Goal: Task Accomplishment & Management: Manage account settings

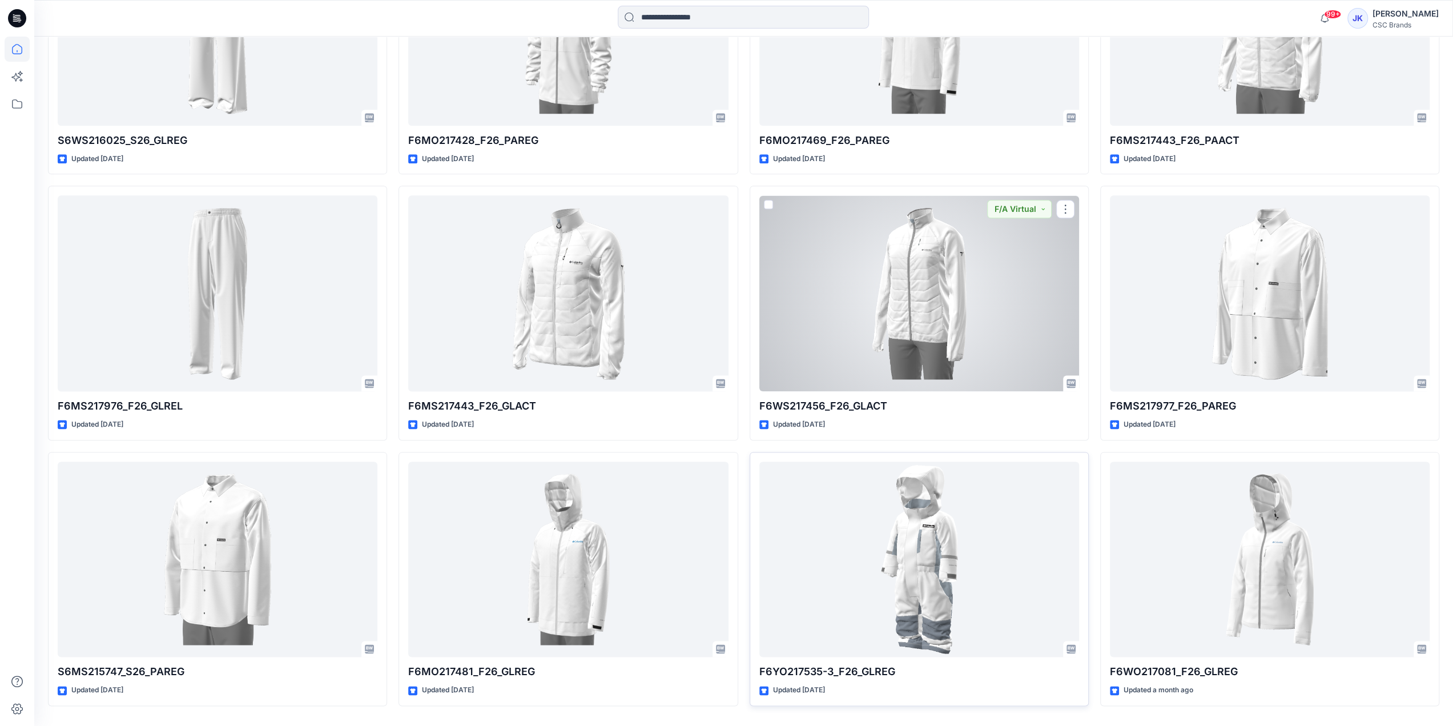
scroll to position [1351, 0]
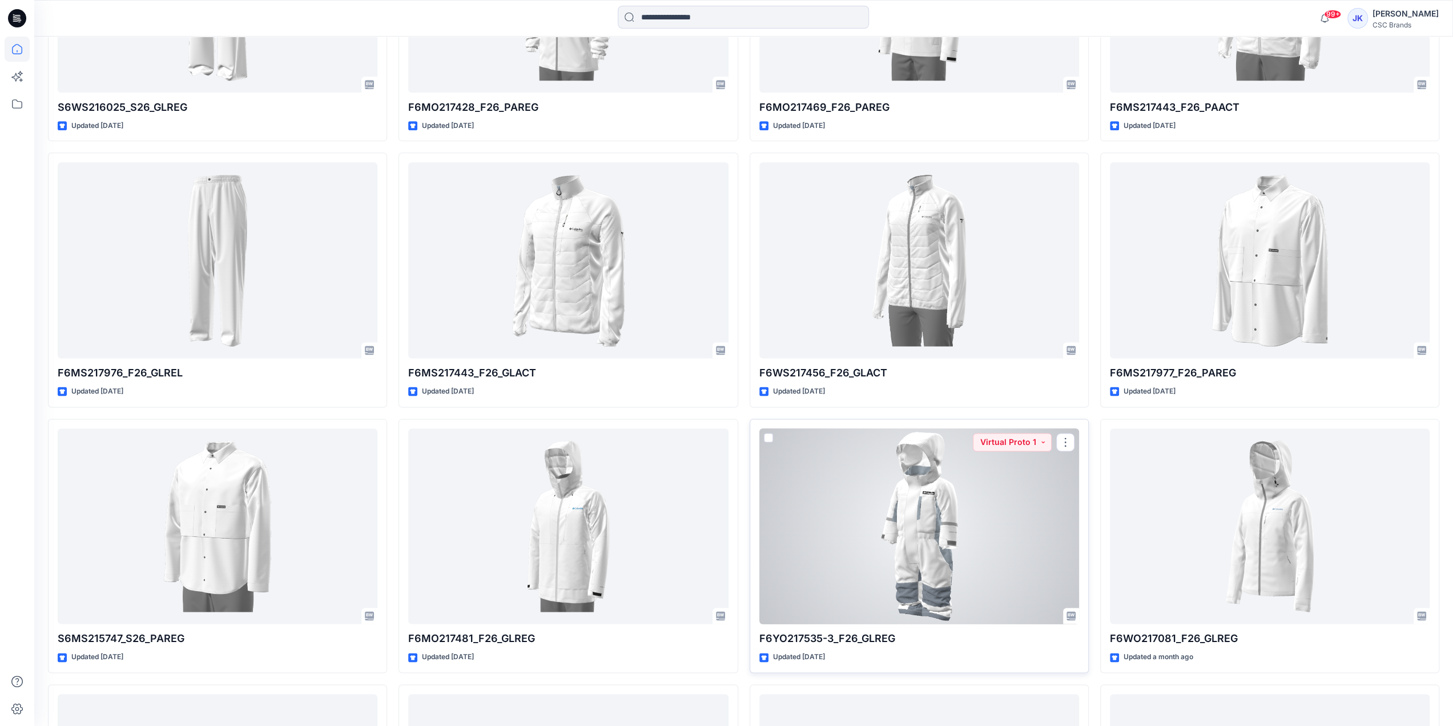
click at [911, 501] on div at bounding box center [919, 526] width 320 height 196
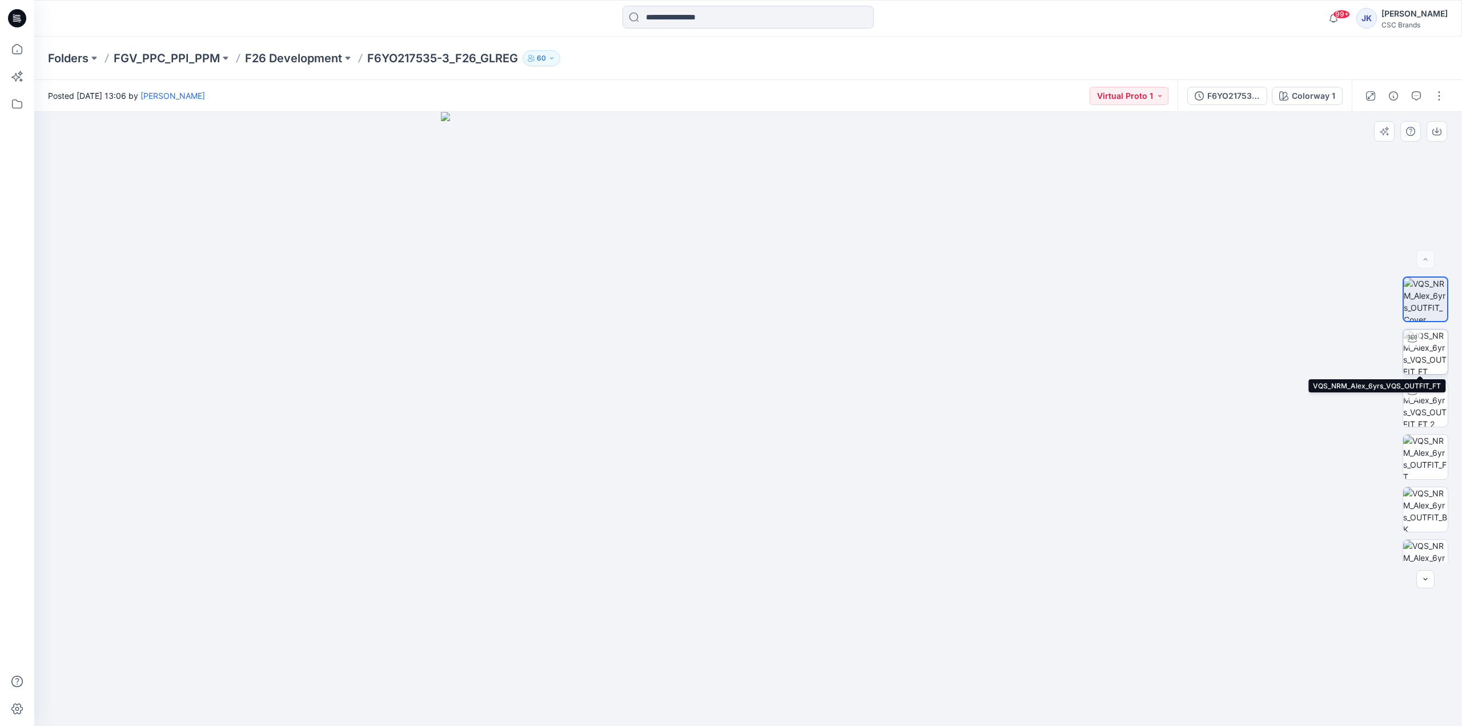
click at [1427, 348] on img at bounding box center [1425, 351] width 45 height 45
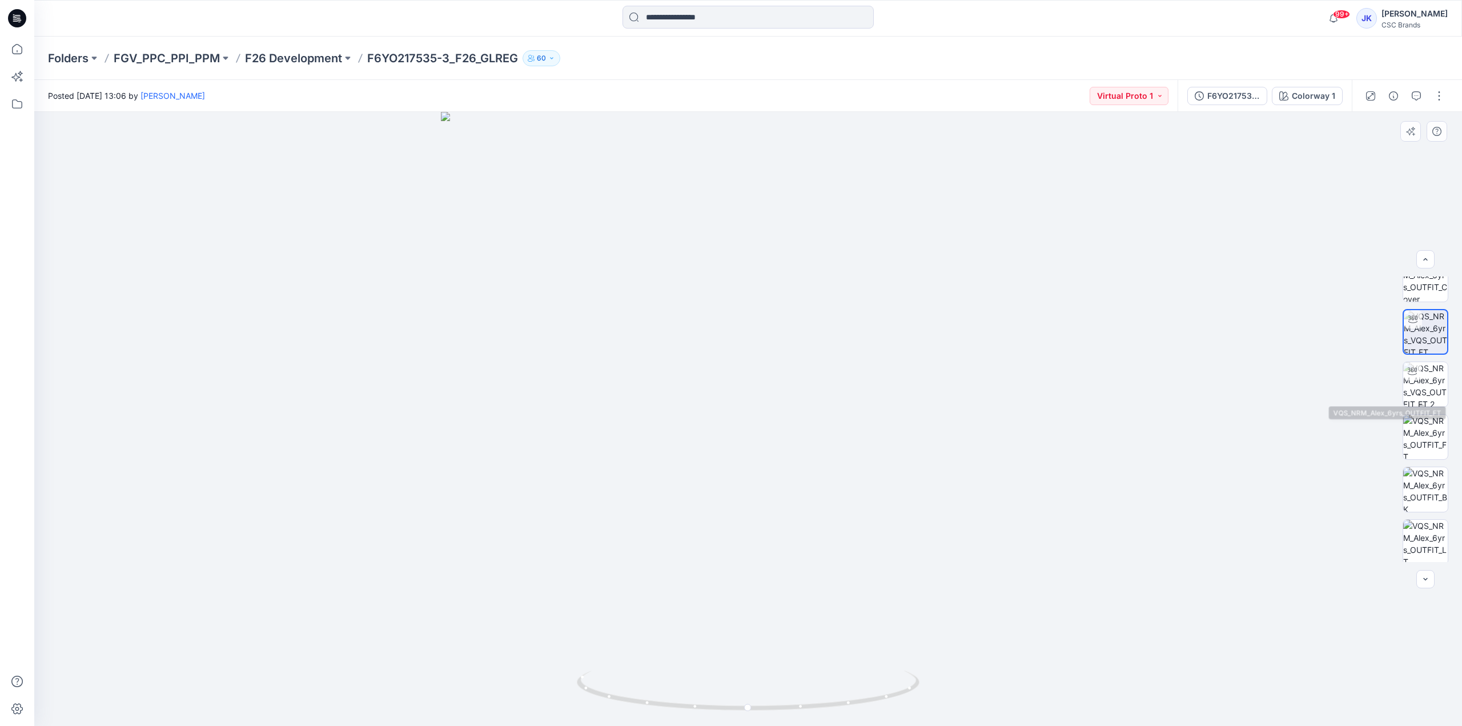
scroll to position [9, 0]
click at [304, 62] on p "F26 Development" at bounding box center [293, 58] width 97 height 16
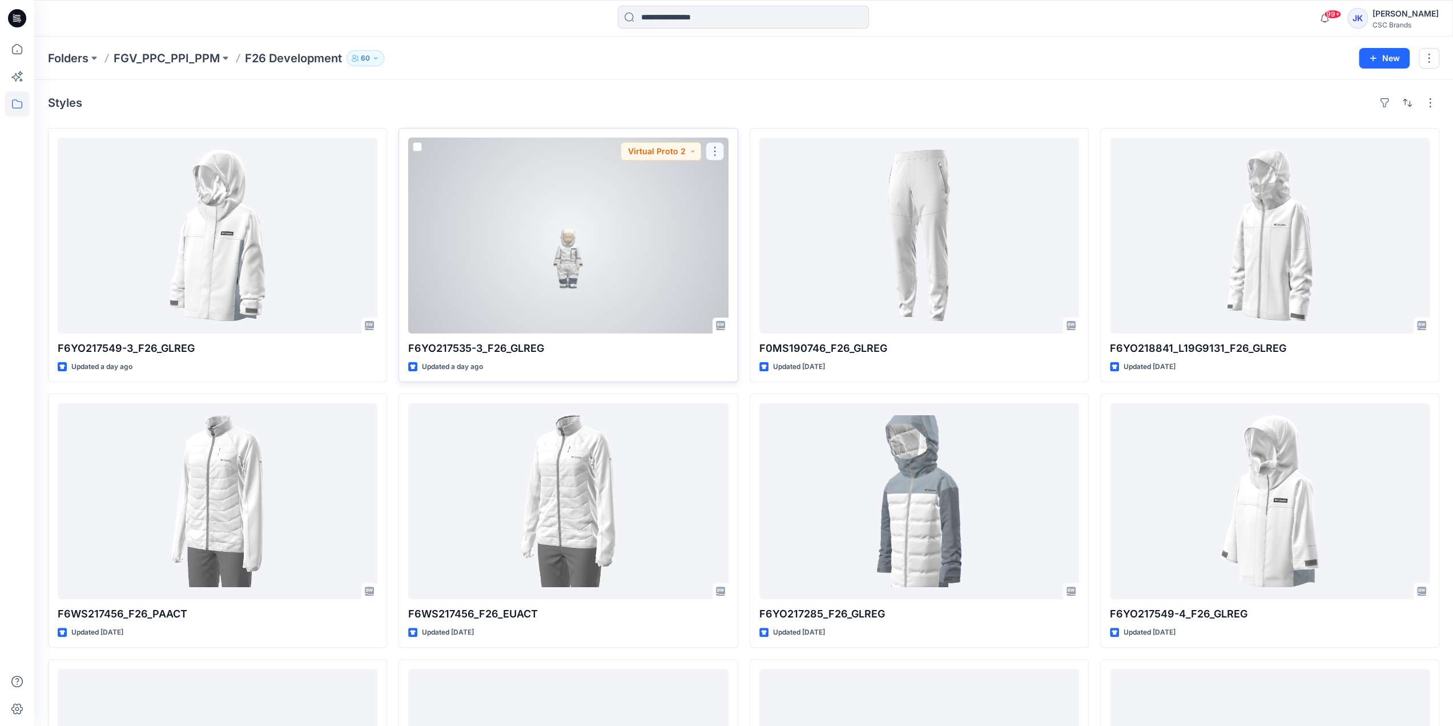
click at [718, 150] on button "button" at bounding box center [715, 151] width 18 height 18
click at [628, 203] on div at bounding box center [568, 236] width 320 height 196
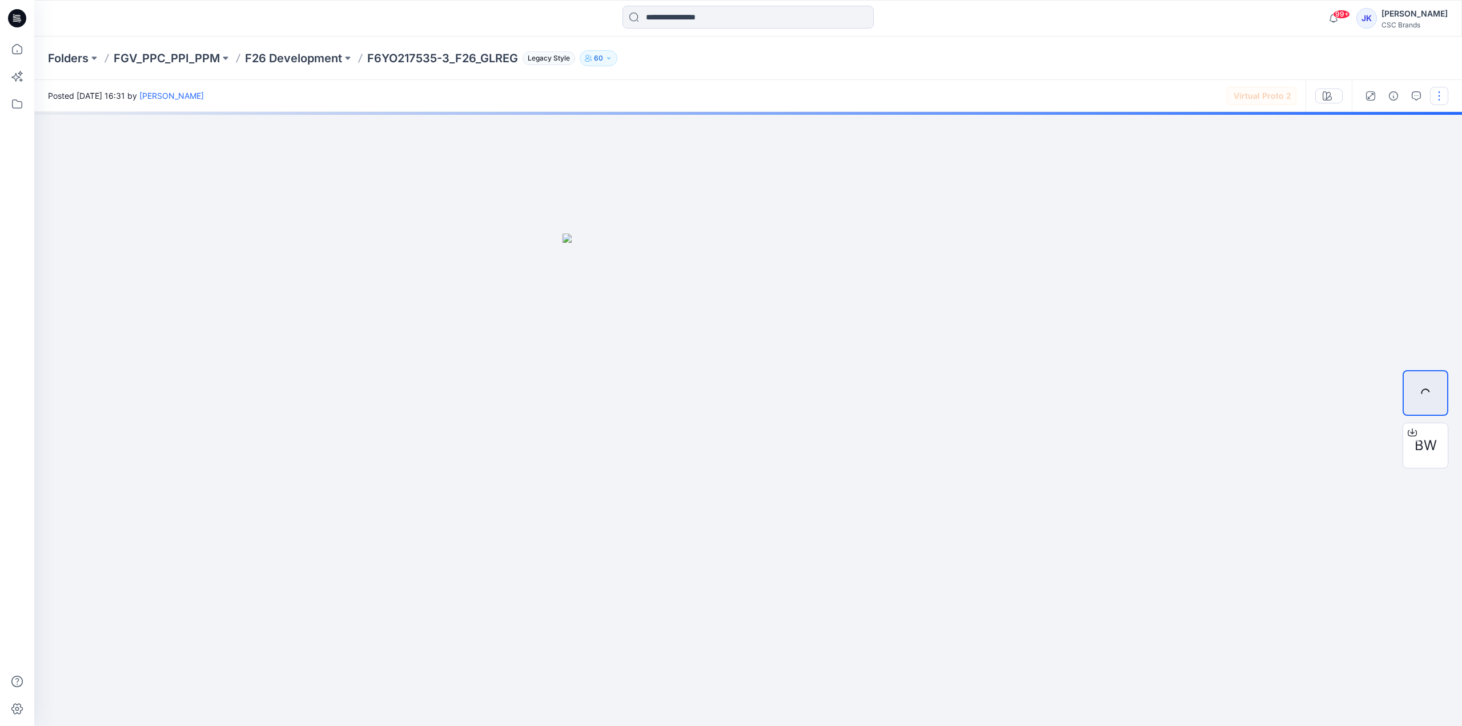
click at [1437, 93] on button "button" at bounding box center [1439, 96] width 18 height 18
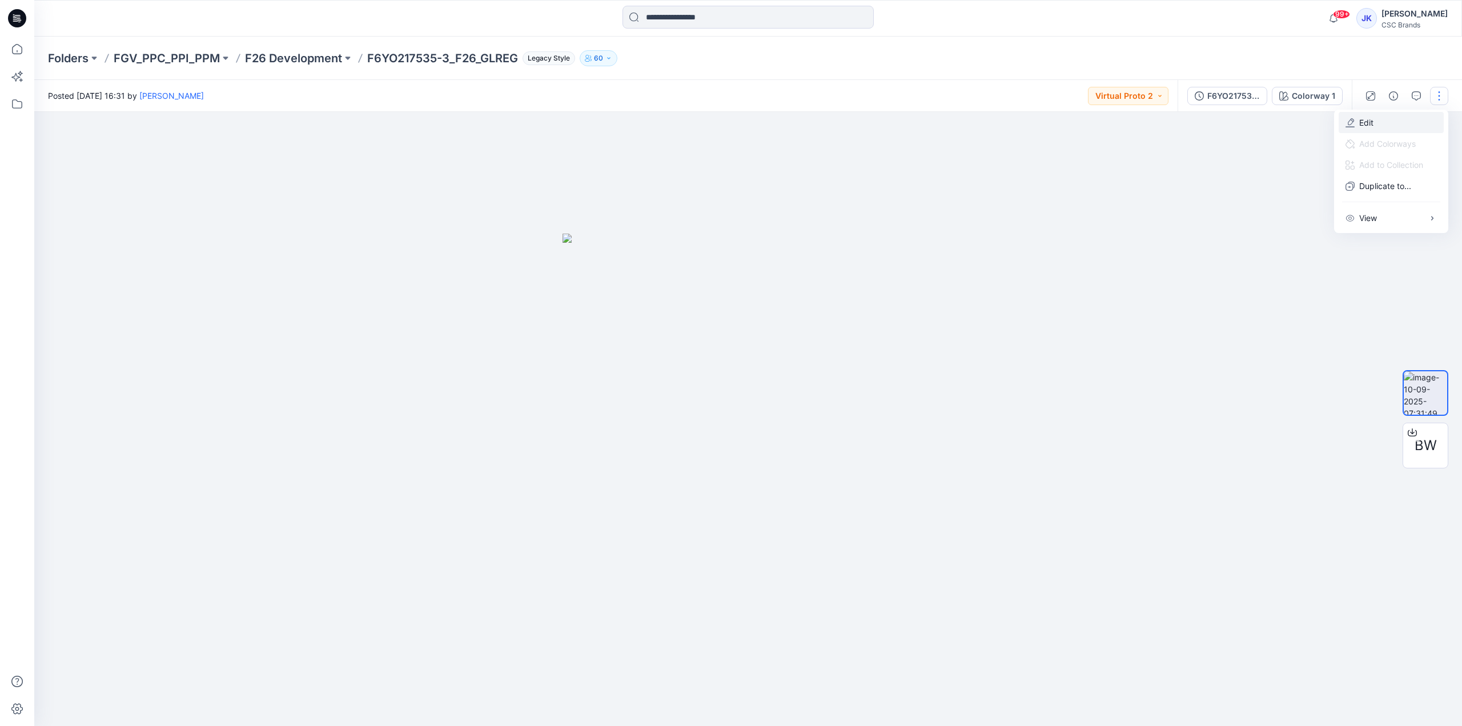
click at [1393, 126] on button "Edit" at bounding box center [1390, 122] width 105 height 21
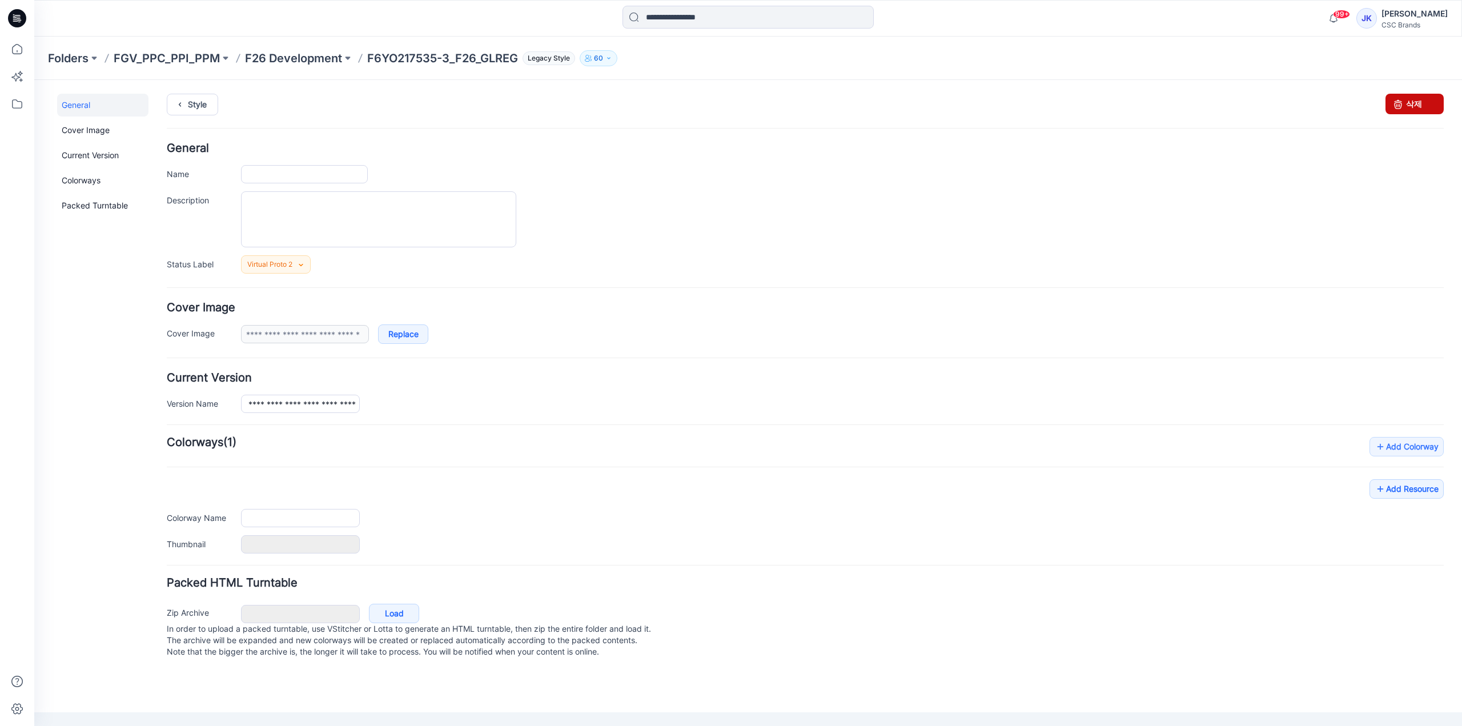
type input "**********"
drag, startPoint x: 822, startPoint y: 123, endPoint x: 1404, endPoint y: 106, distance: 581.5
click at [1404, 106] on link "삭제" at bounding box center [1414, 104] width 58 height 21
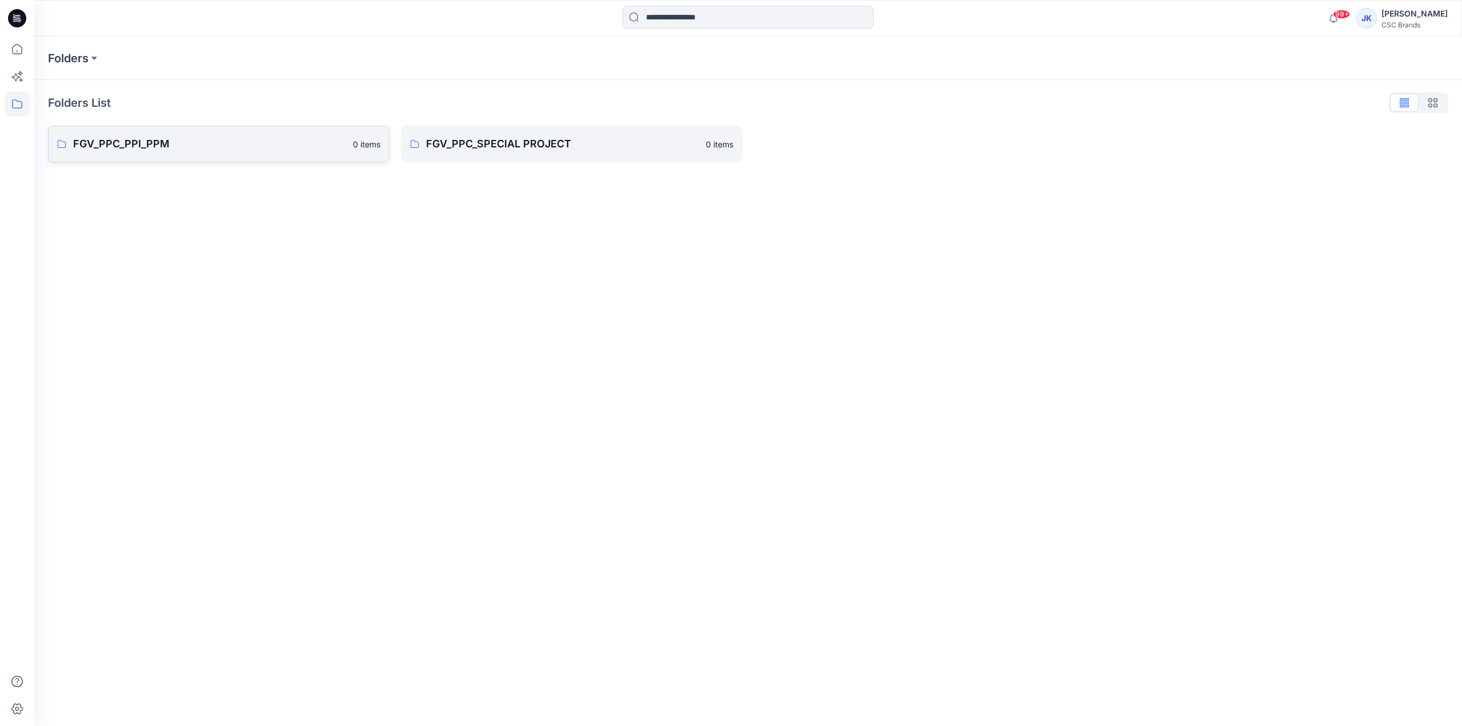
click at [221, 144] on p "FGV_PPC_PPI_PPM" at bounding box center [209, 144] width 273 height 16
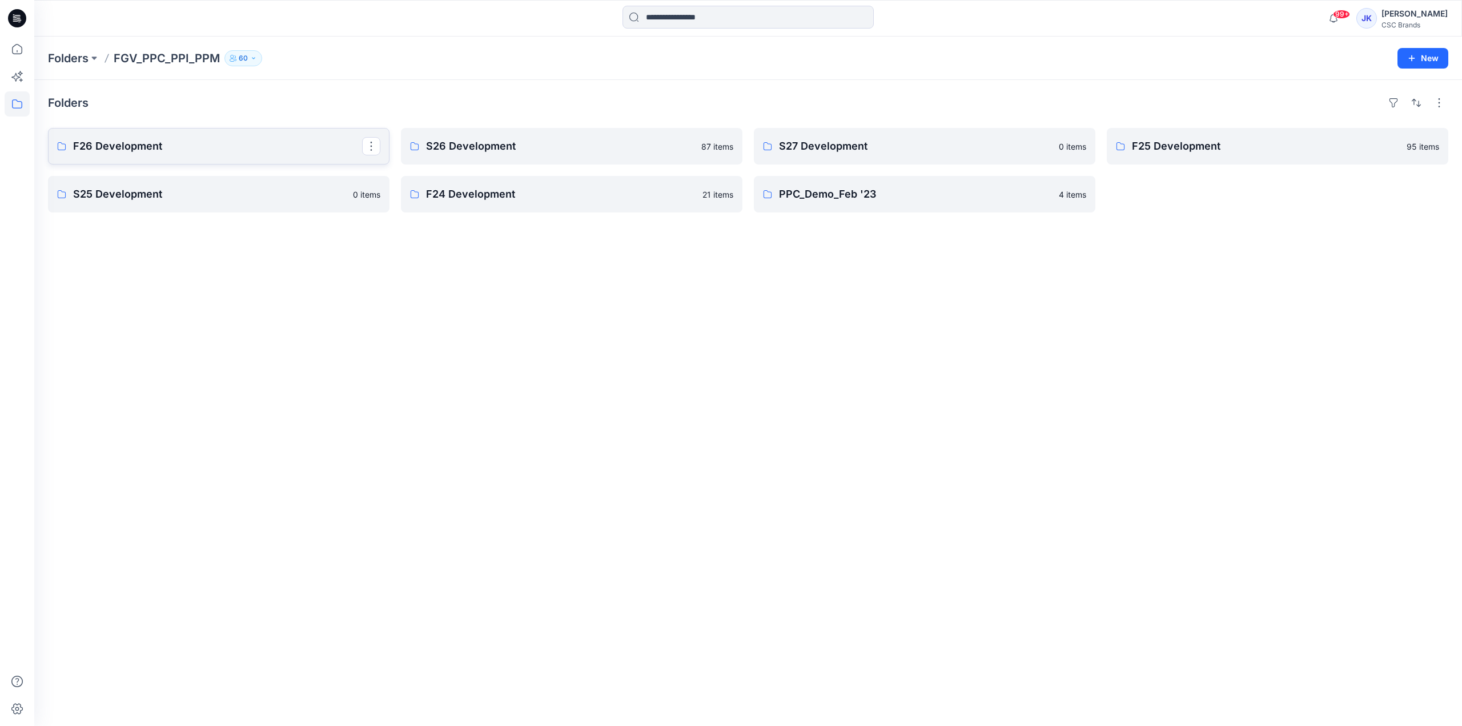
click at [204, 151] on p "F26 Development" at bounding box center [217, 146] width 289 height 16
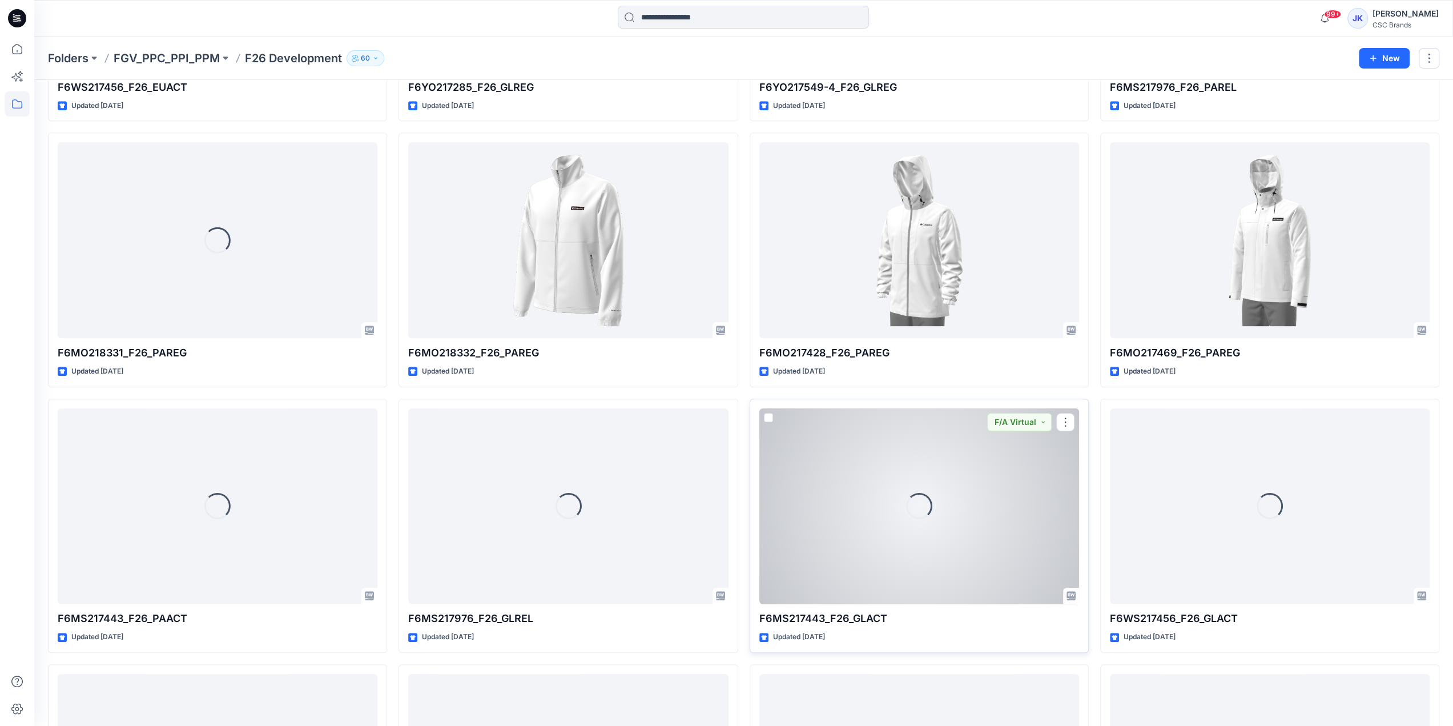
scroll to position [755, 0]
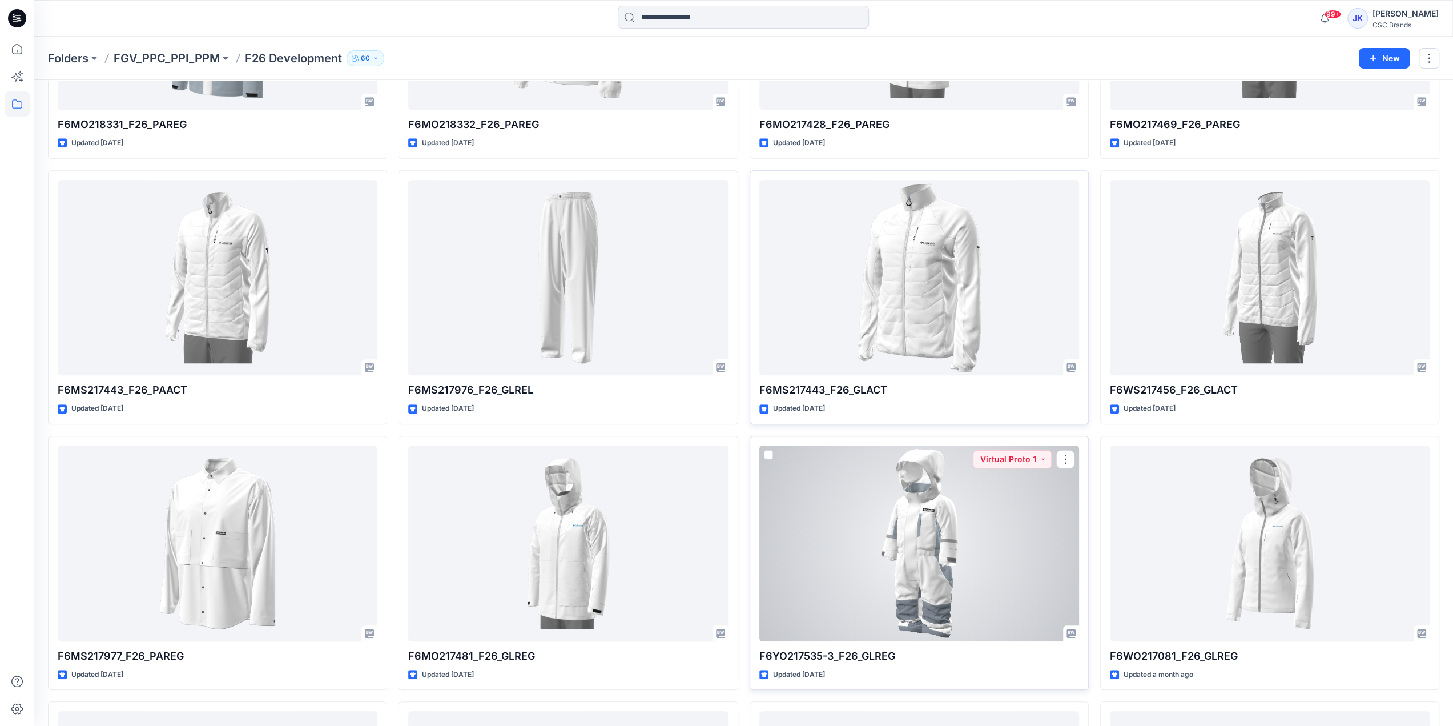
click at [964, 548] on div at bounding box center [919, 543] width 320 height 196
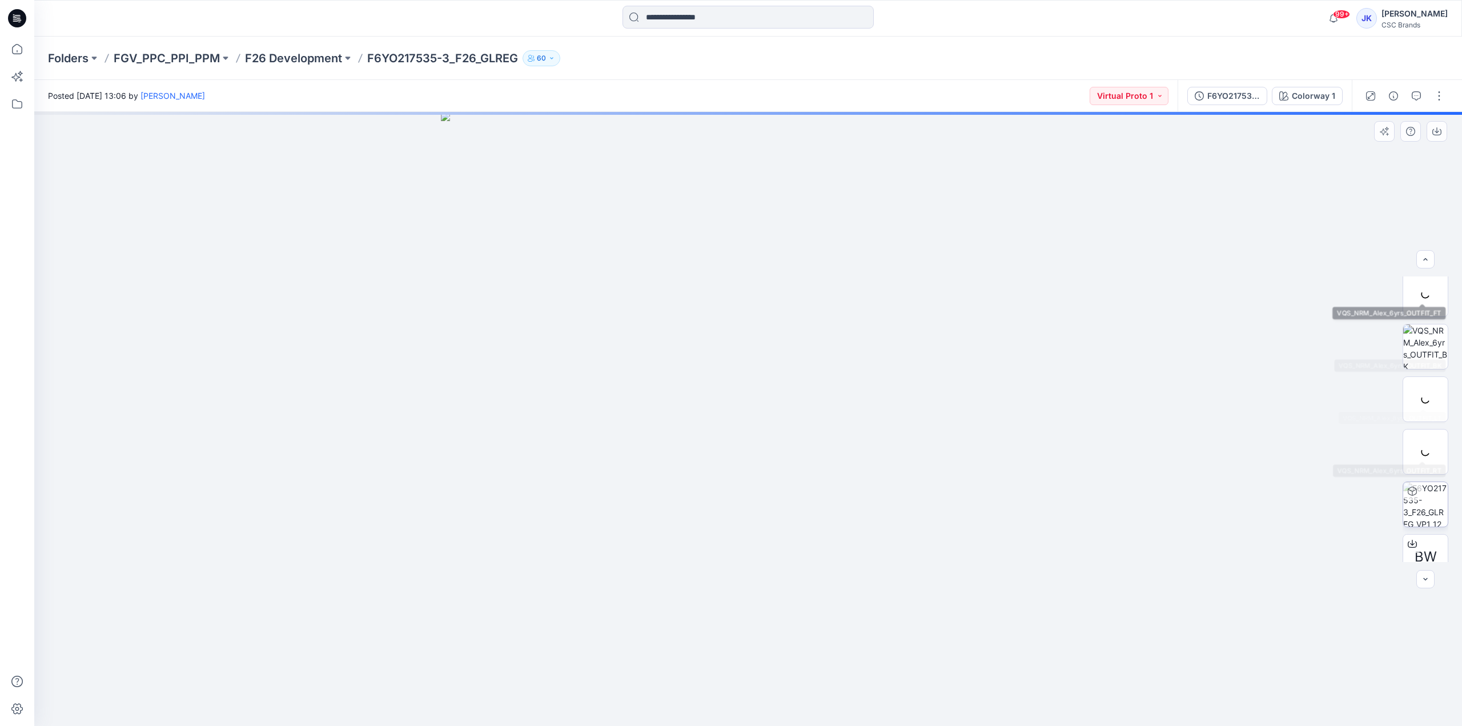
scroll to position [180, 0]
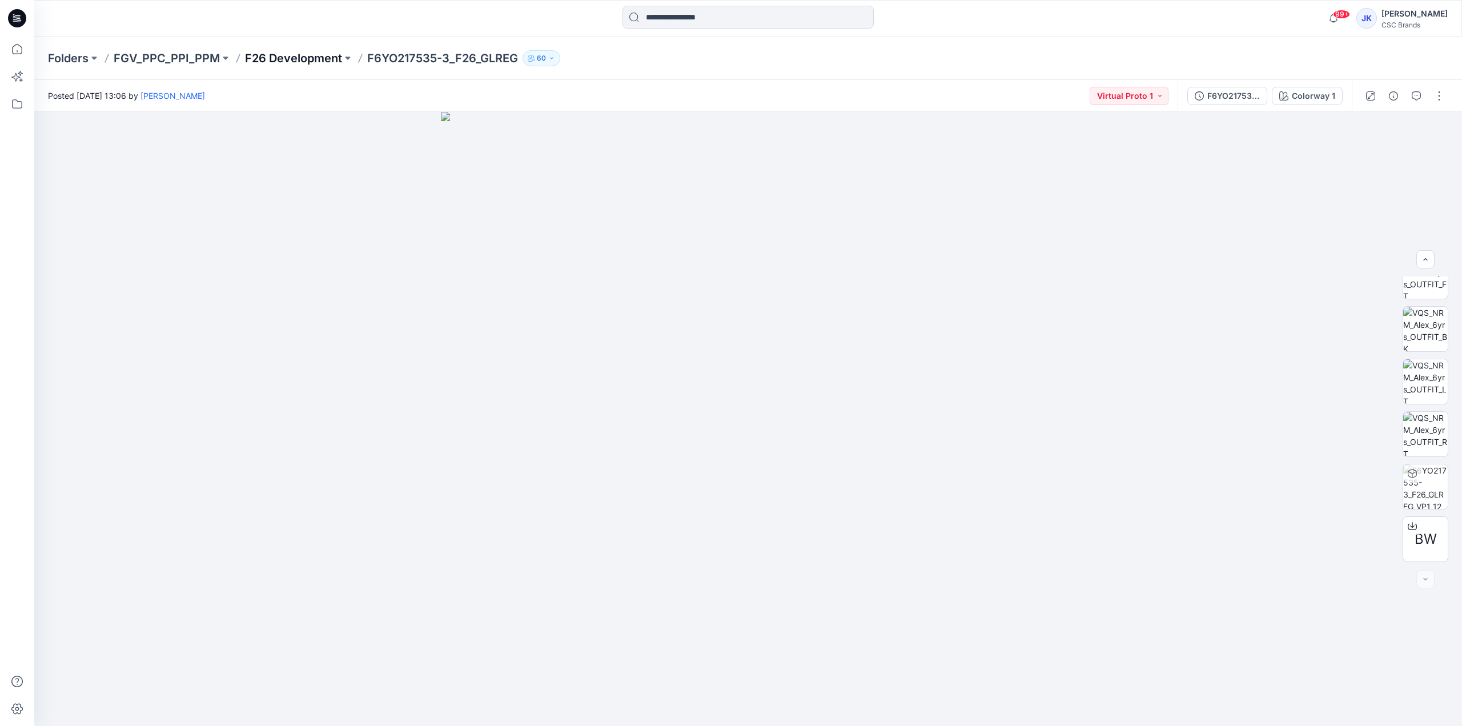
click at [312, 61] on p "F26 Development" at bounding box center [293, 58] width 97 height 16
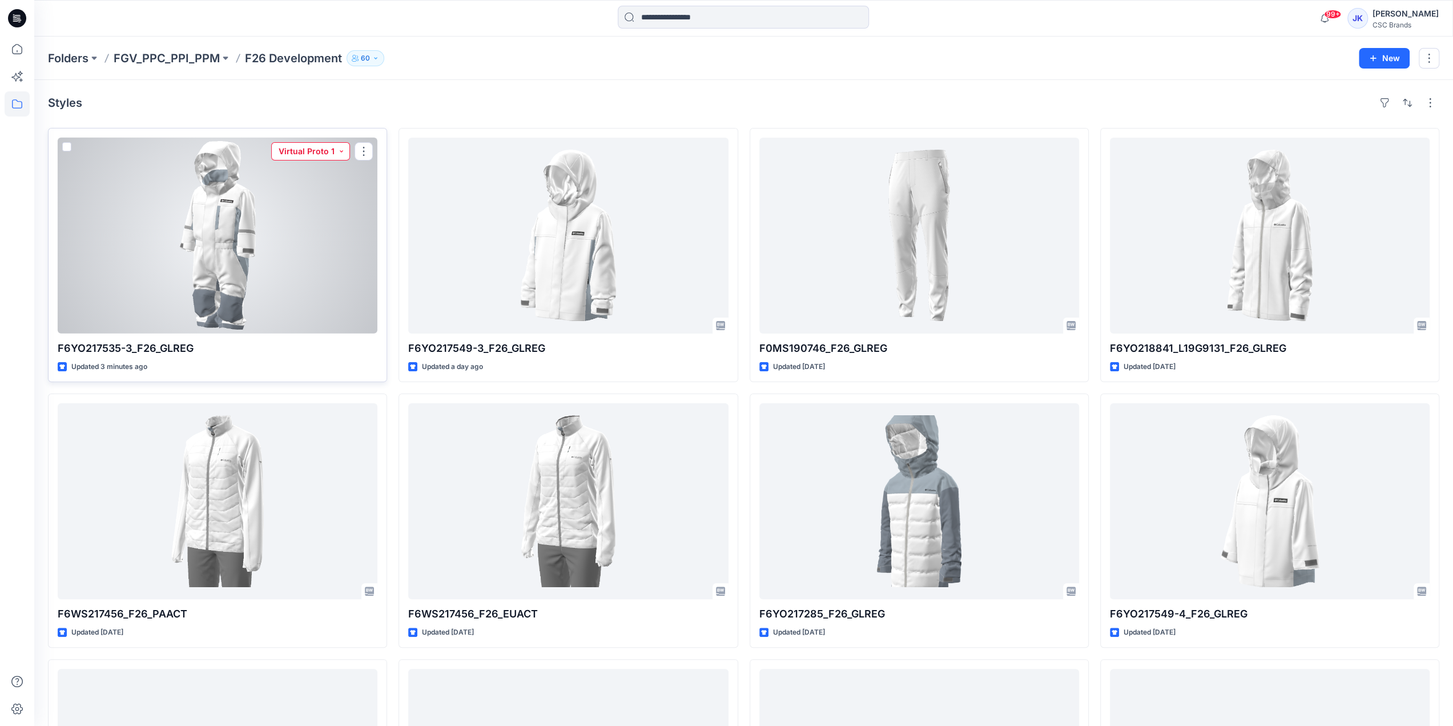
click at [311, 152] on button "Virtual Proto 1" at bounding box center [310, 151] width 79 height 18
click at [305, 226] on p "Virtual Proto 2" at bounding box center [297, 229] width 53 height 15
click at [236, 267] on div at bounding box center [218, 236] width 320 height 196
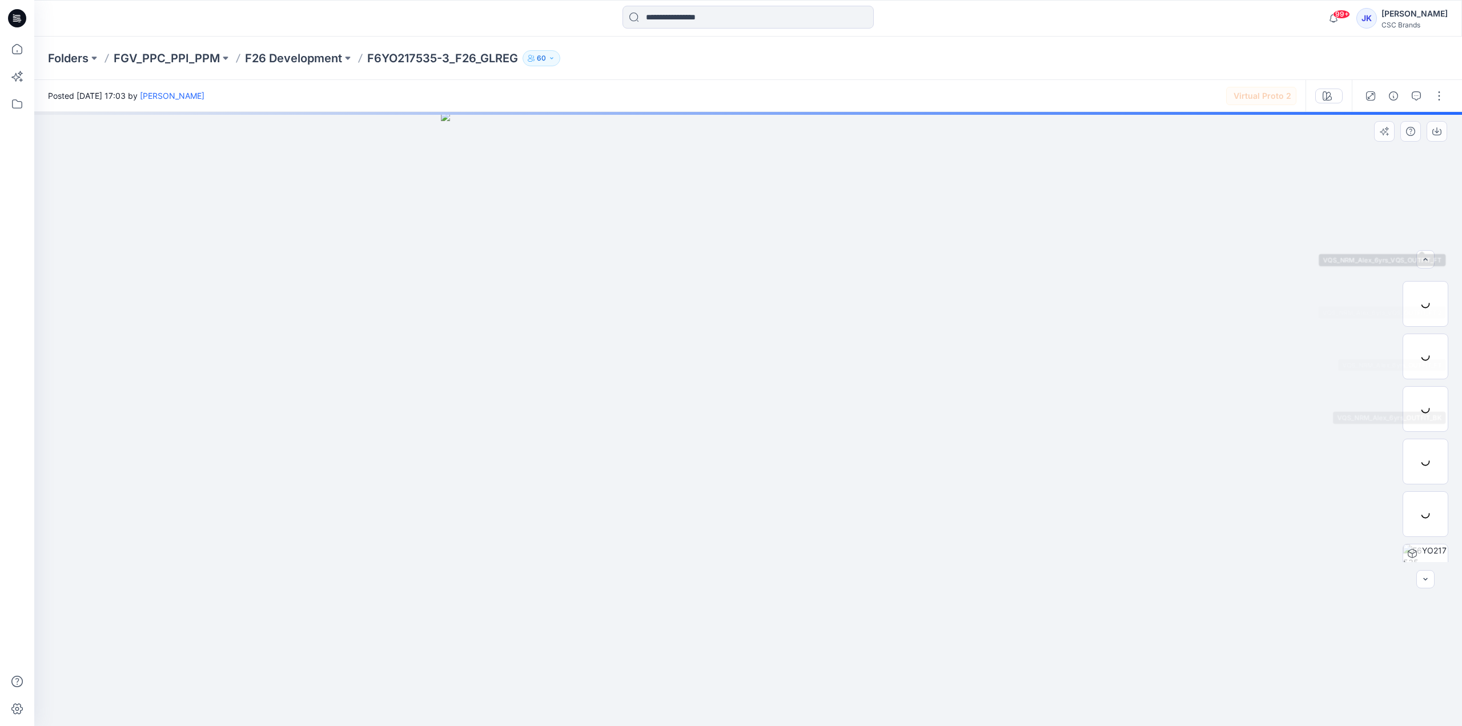
scroll to position [128, 0]
click at [1442, 100] on button "button" at bounding box center [1439, 96] width 18 height 18
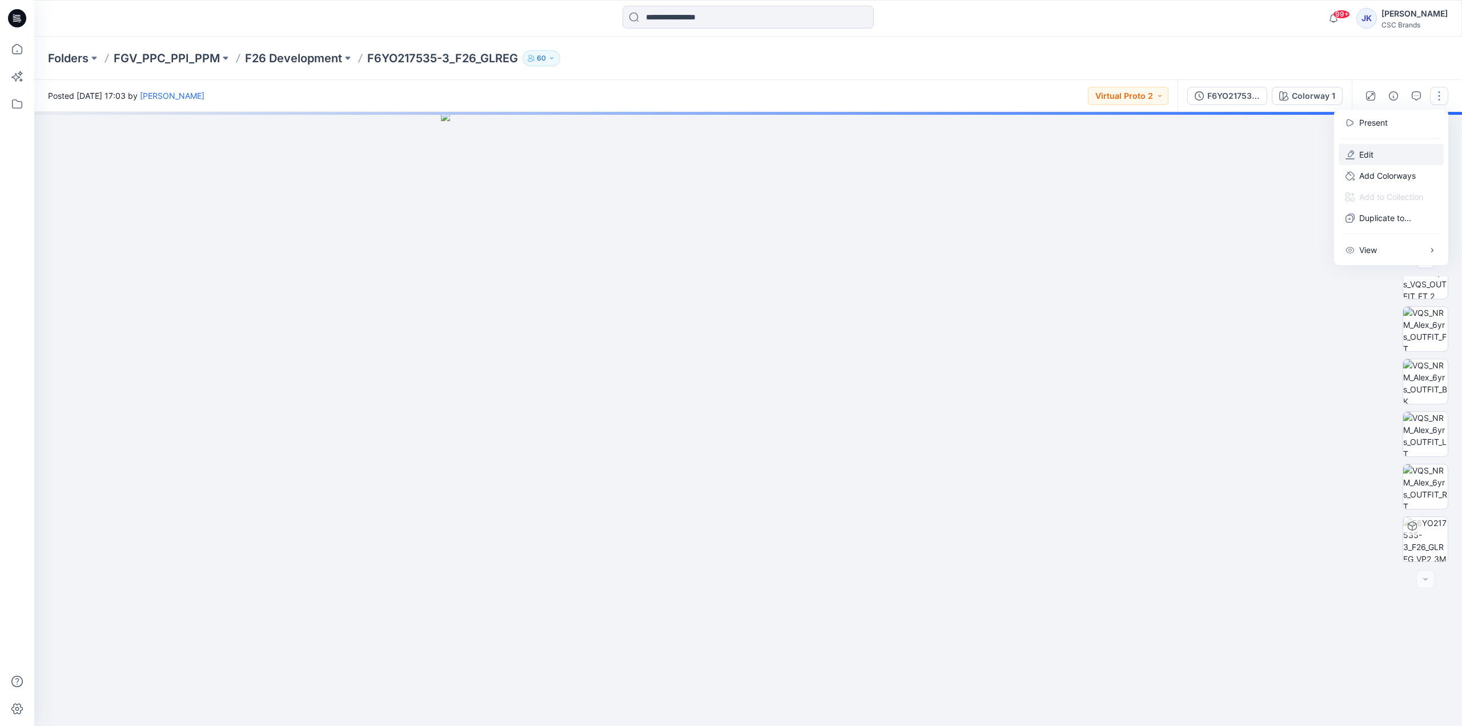
click at [1353, 156] on icon "button" at bounding box center [1349, 154] width 9 height 9
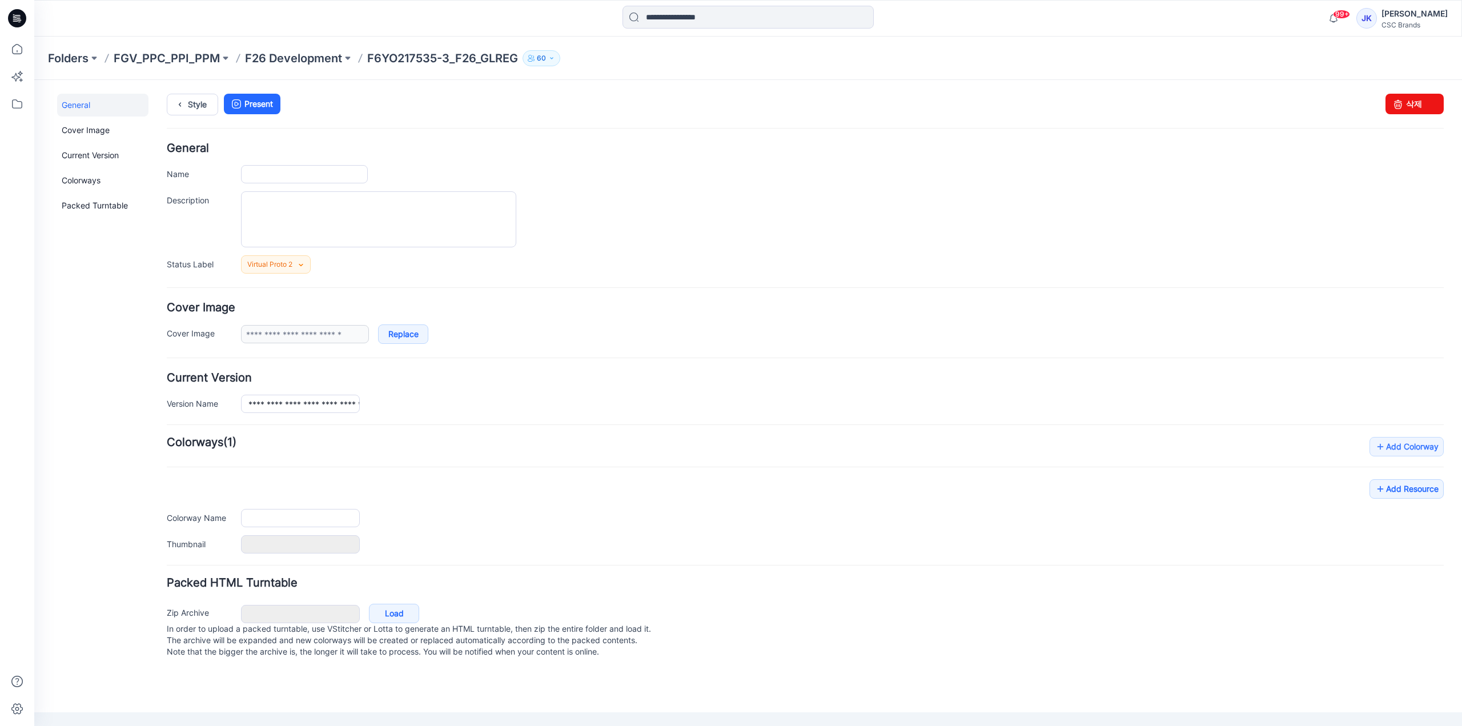
type input "**********"
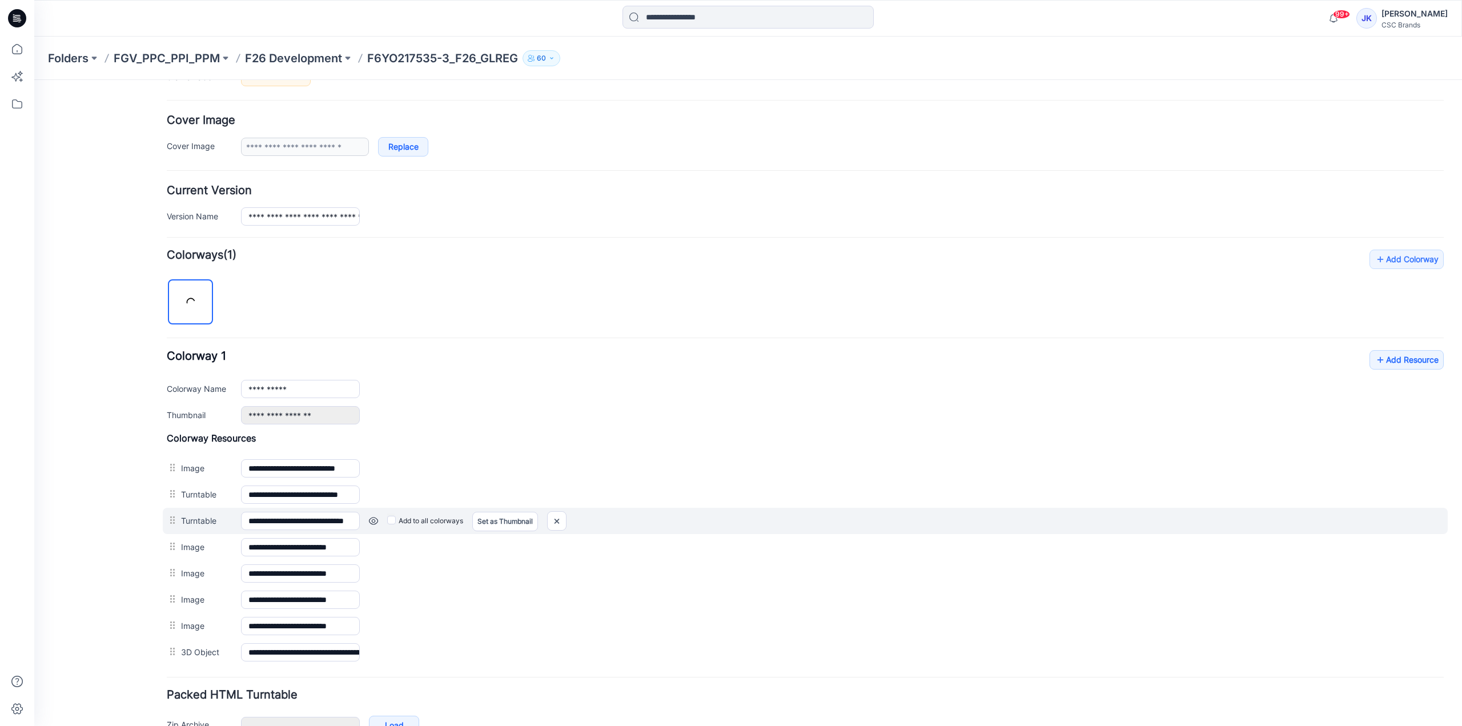
scroll to position [251, 0]
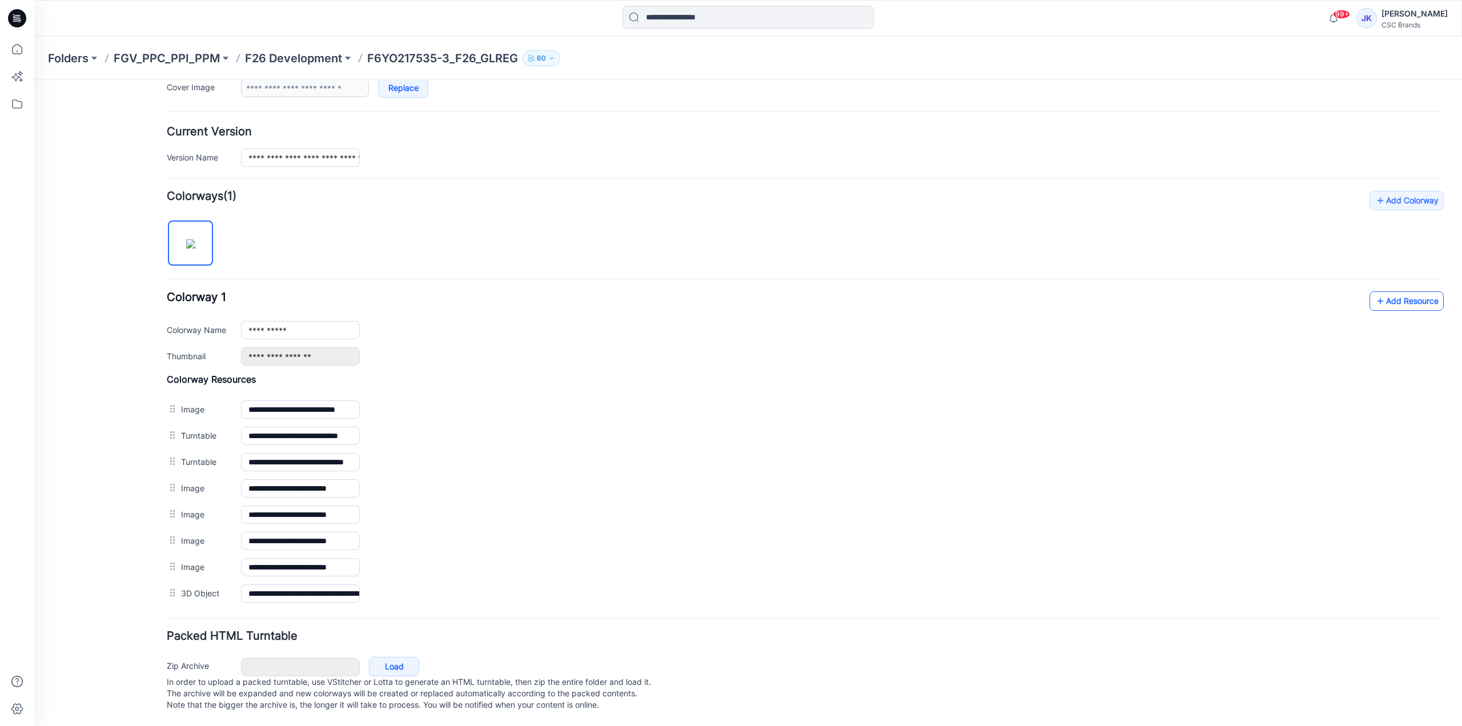
click at [1374, 292] on icon at bounding box center [1379, 301] width 11 height 18
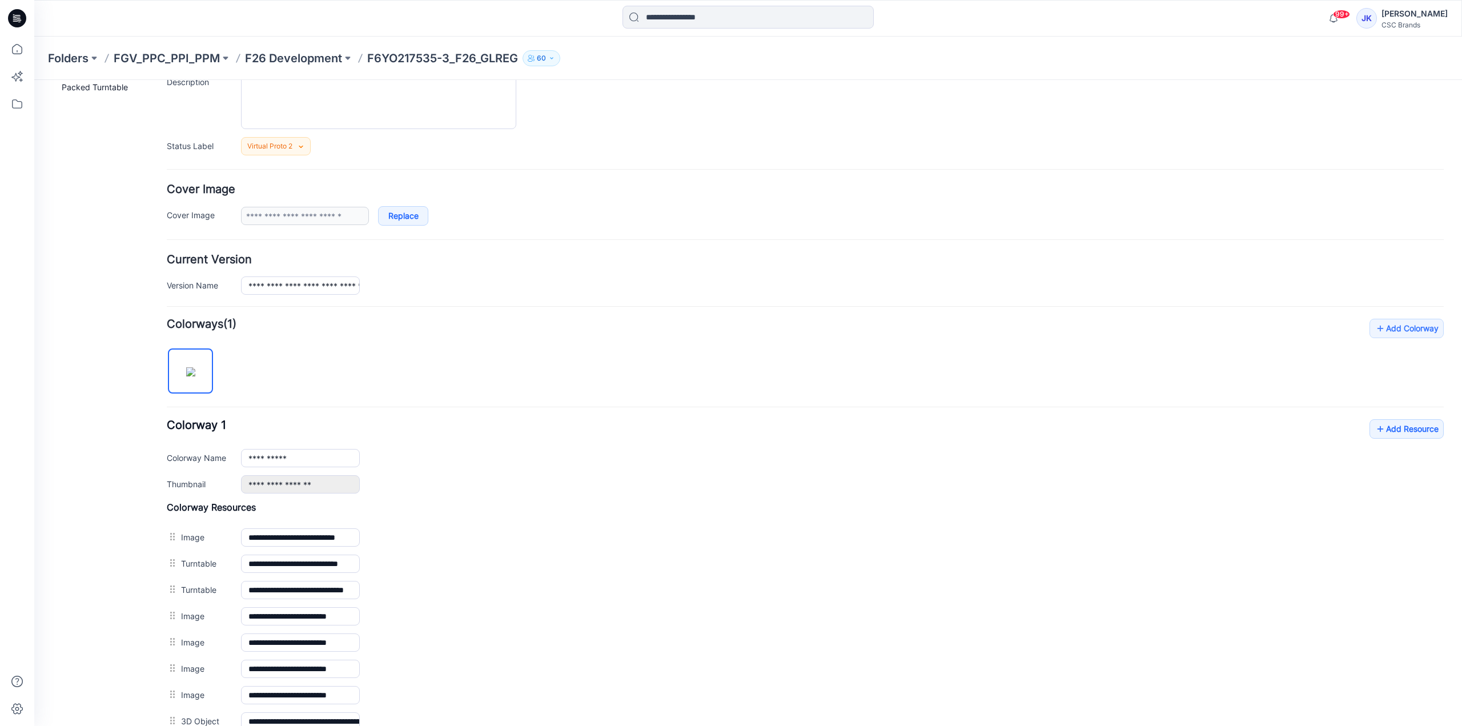
scroll to position [0, 0]
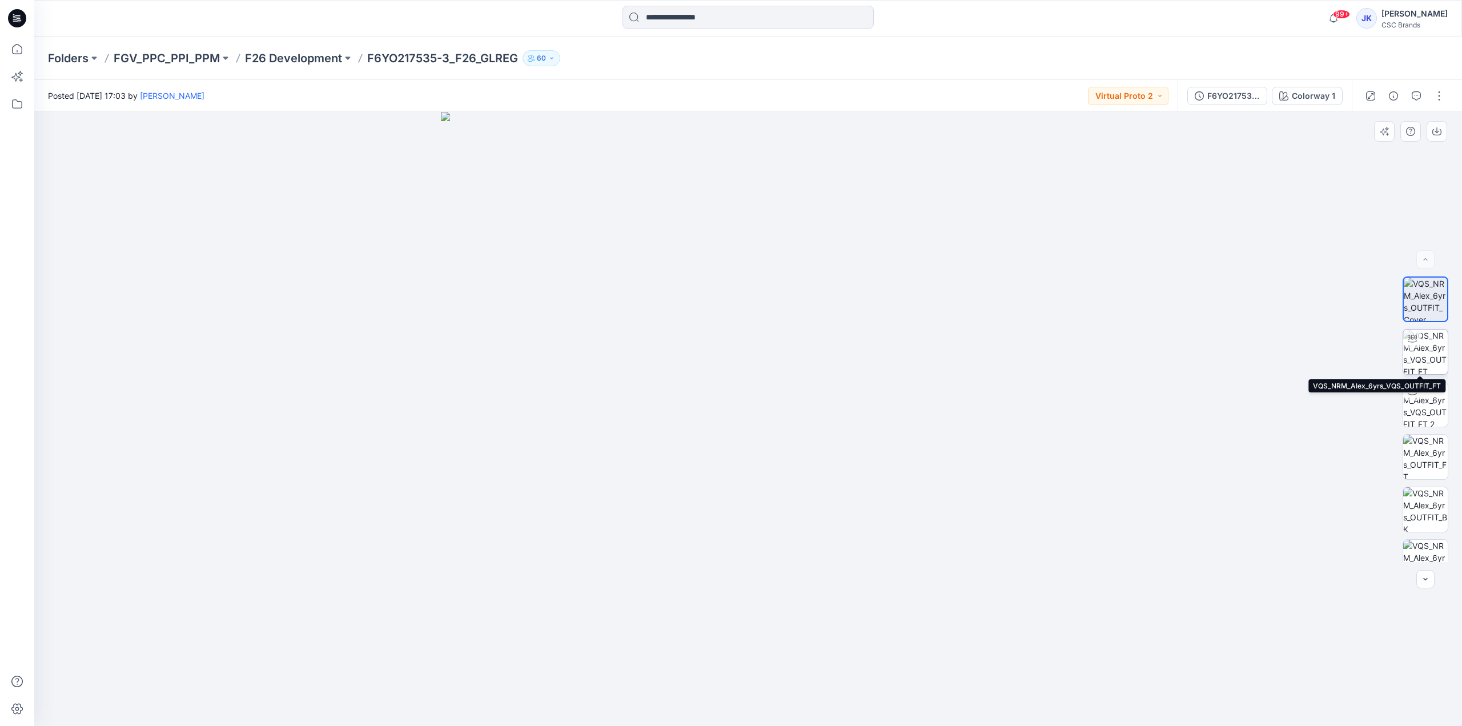
click at [1423, 360] on img at bounding box center [1425, 351] width 45 height 45
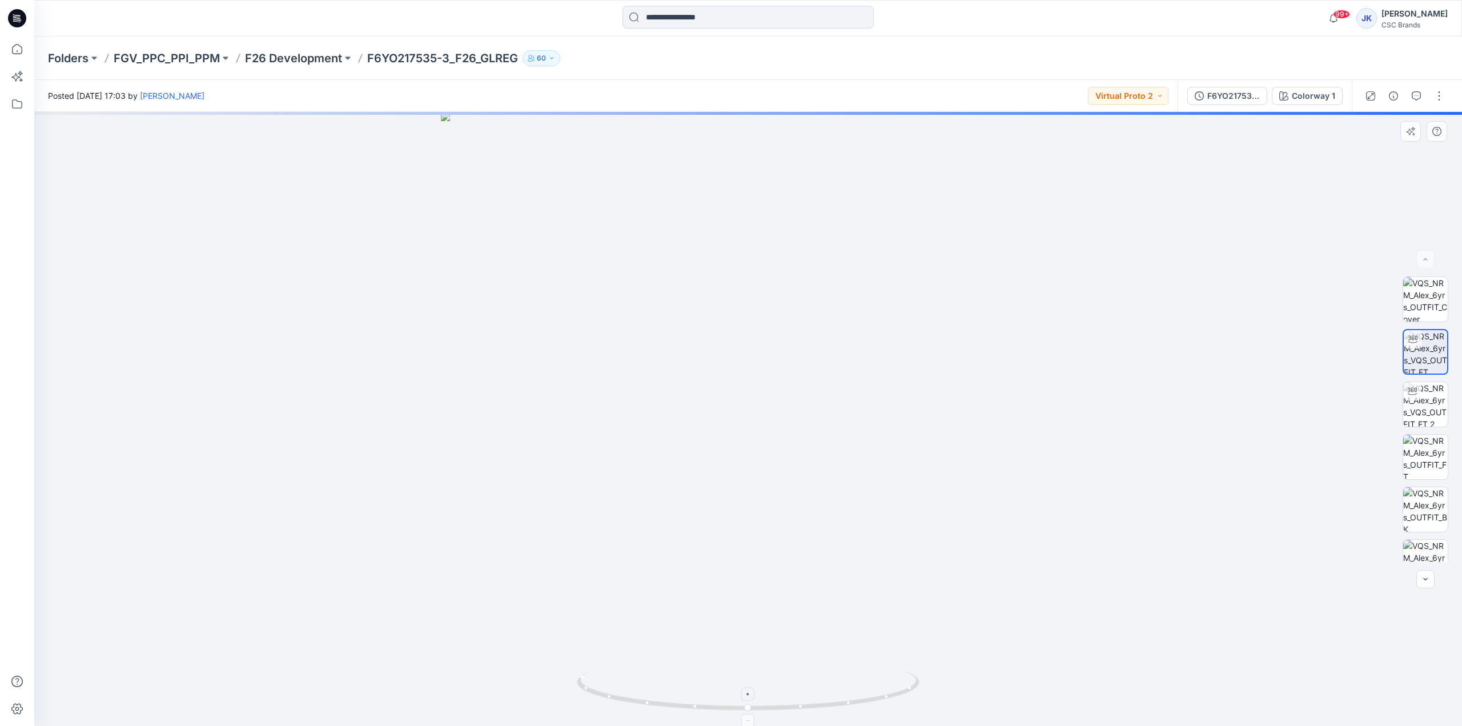
click at [883, 694] on icon at bounding box center [749, 691] width 345 height 43
drag, startPoint x: 883, startPoint y: 694, endPoint x: 872, endPoint y: 697, distance: 11.6
click at [872, 697] on icon at bounding box center [749, 691] width 345 height 43
drag, startPoint x: 841, startPoint y: 704, endPoint x: 834, endPoint y: 707, distance: 8.2
click at [835, 706] on icon at bounding box center [749, 691] width 345 height 43
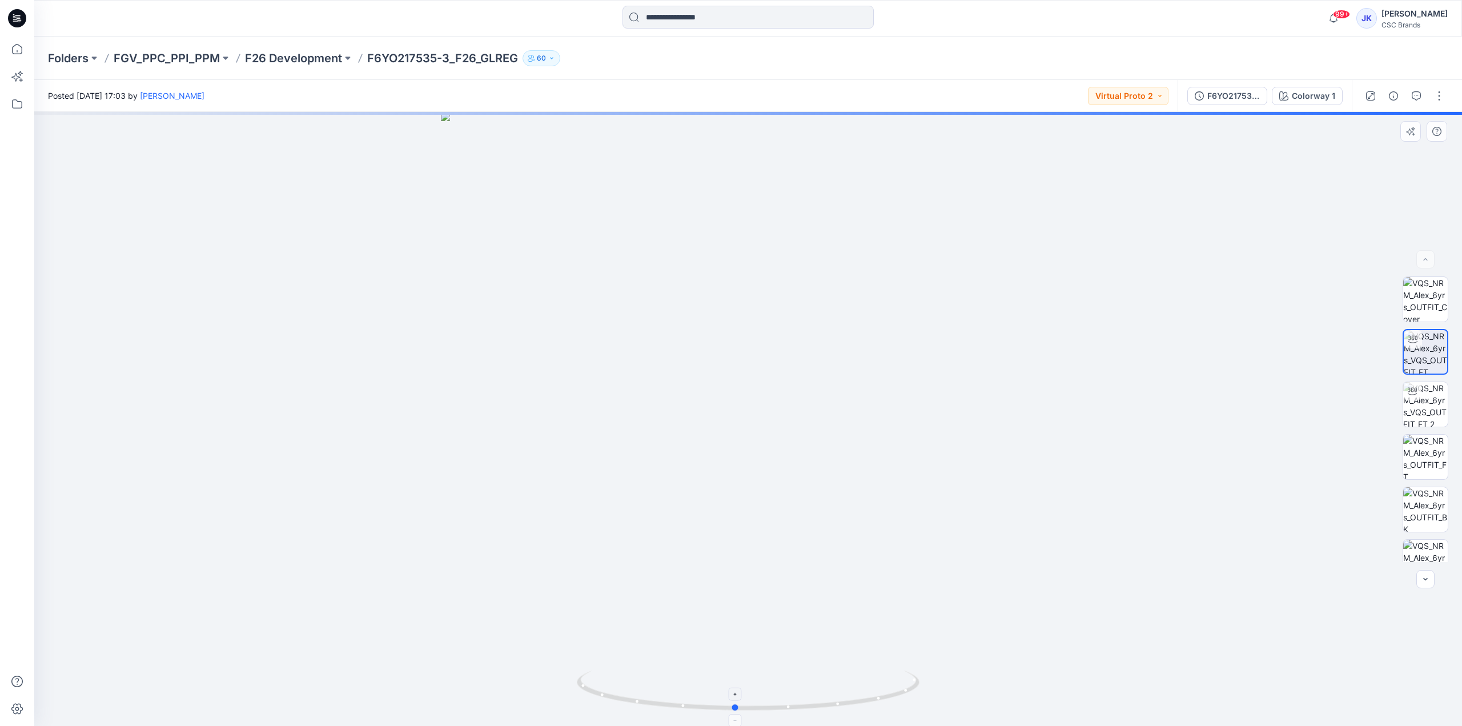
click at [834, 707] on icon at bounding box center [749, 691] width 345 height 43
drag, startPoint x: 833, startPoint y: 707, endPoint x: 810, endPoint y: 711, distance: 23.1
click at [819, 710] on icon at bounding box center [749, 691] width 345 height 43
click at [733, 723] on img at bounding box center [748, 697] width 343 height 55
click at [722, 722] on img at bounding box center [748, 697] width 343 height 55
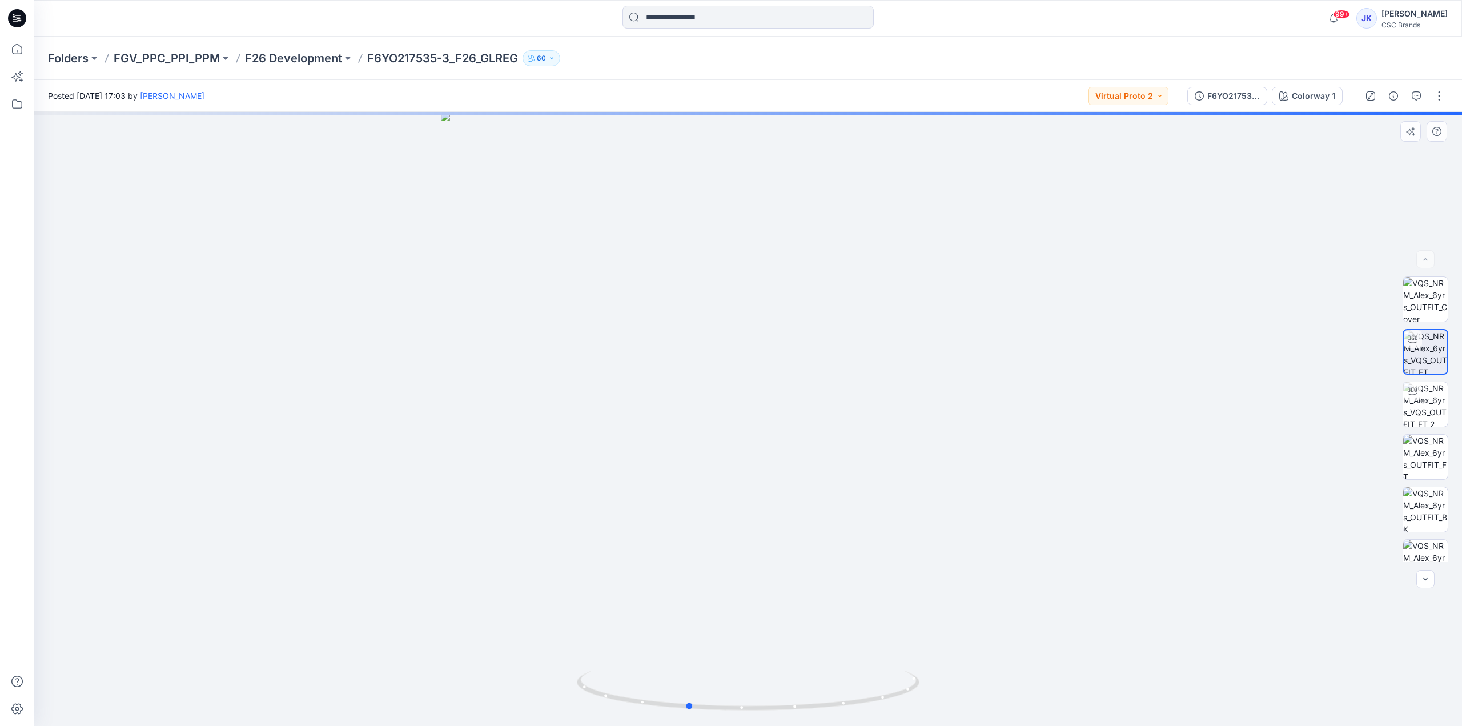
click at [715, 721] on img at bounding box center [748, 697] width 343 height 55
drag, startPoint x: 747, startPoint y: 713, endPoint x: 651, endPoint y: 712, distance: 95.9
click at [651, 712] on icon at bounding box center [749, 691] width 345 height 43
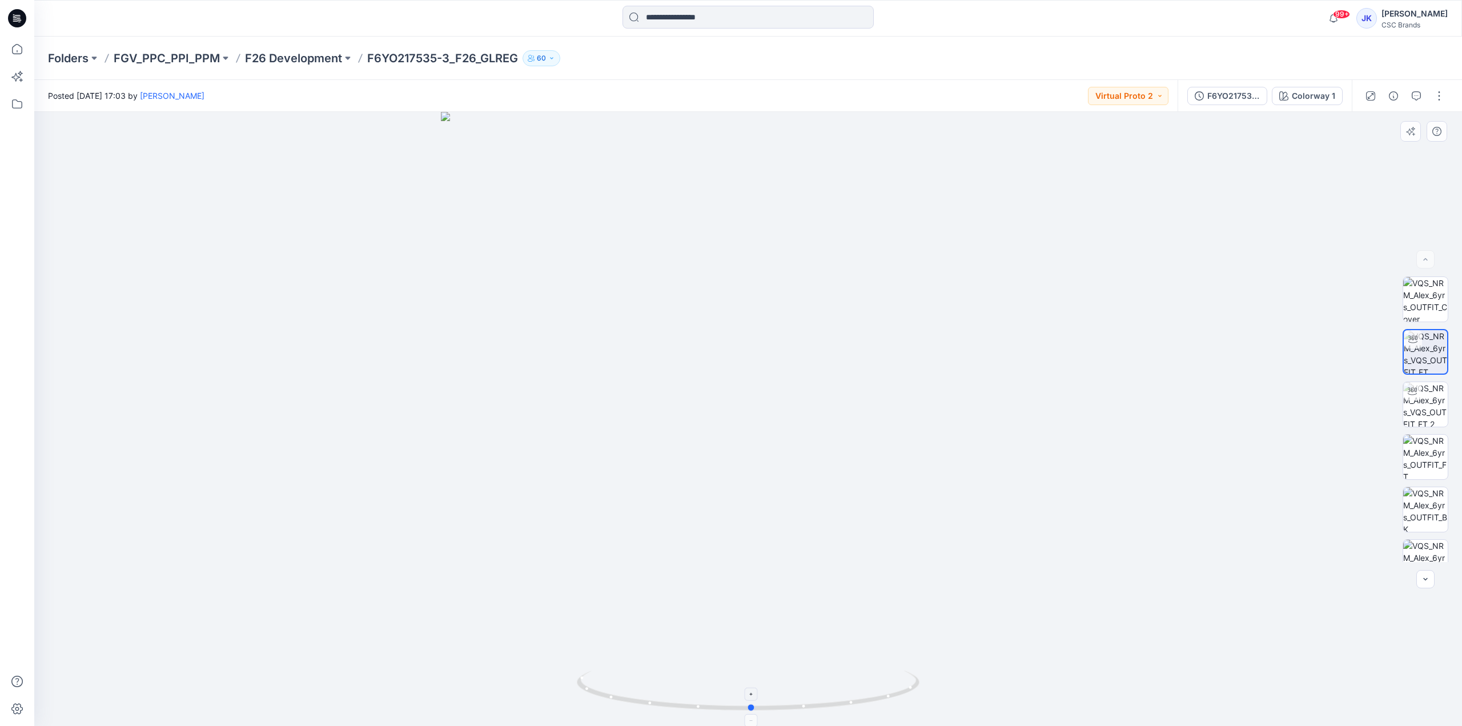
drag, startPoint x: 830, startPoint y: 705, endPoint x: 645, endPoint y: 711, distance: 185.1
click at [286, 61] on p "F26 Development" at bounding box center [293, 58] width 97 height 16
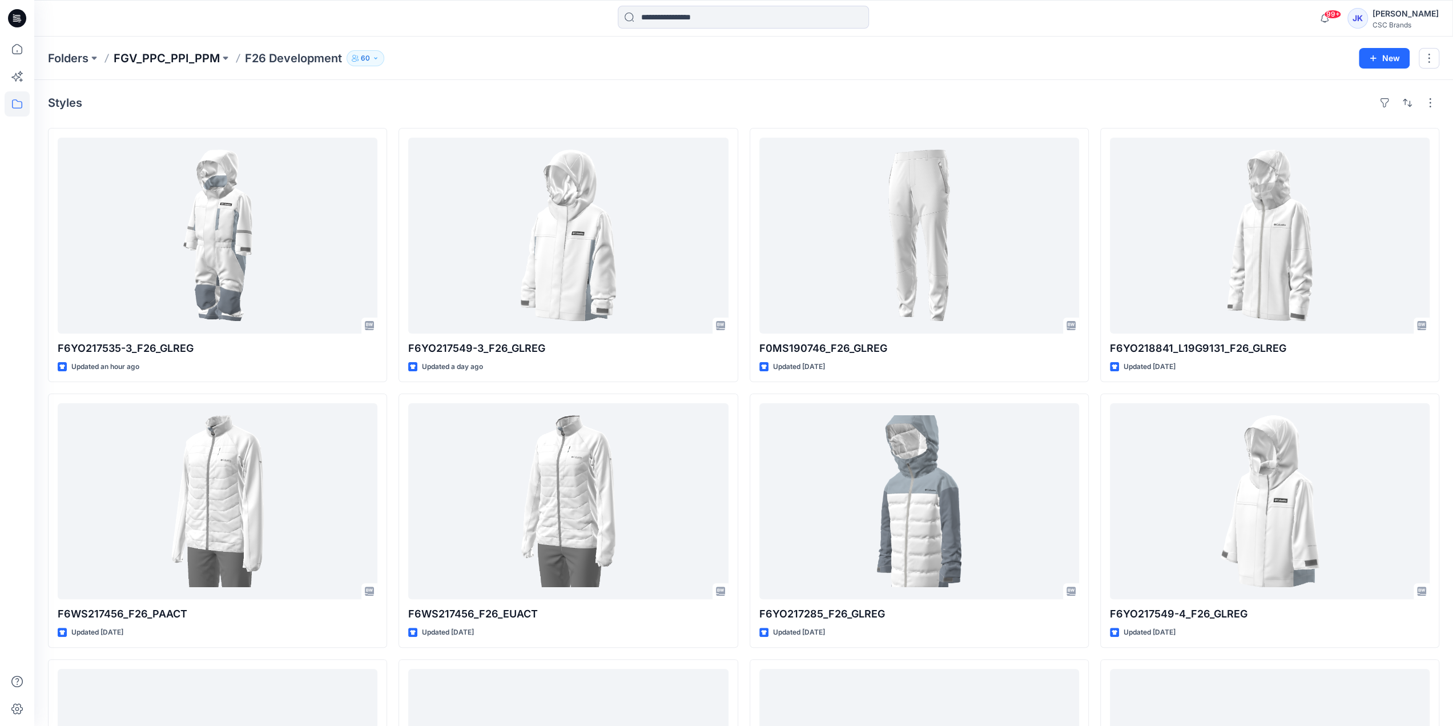
click at [185, 56] on p "FGV_PPC_PPI_PPM" at bounding box center [167, 58] width 106 height 16
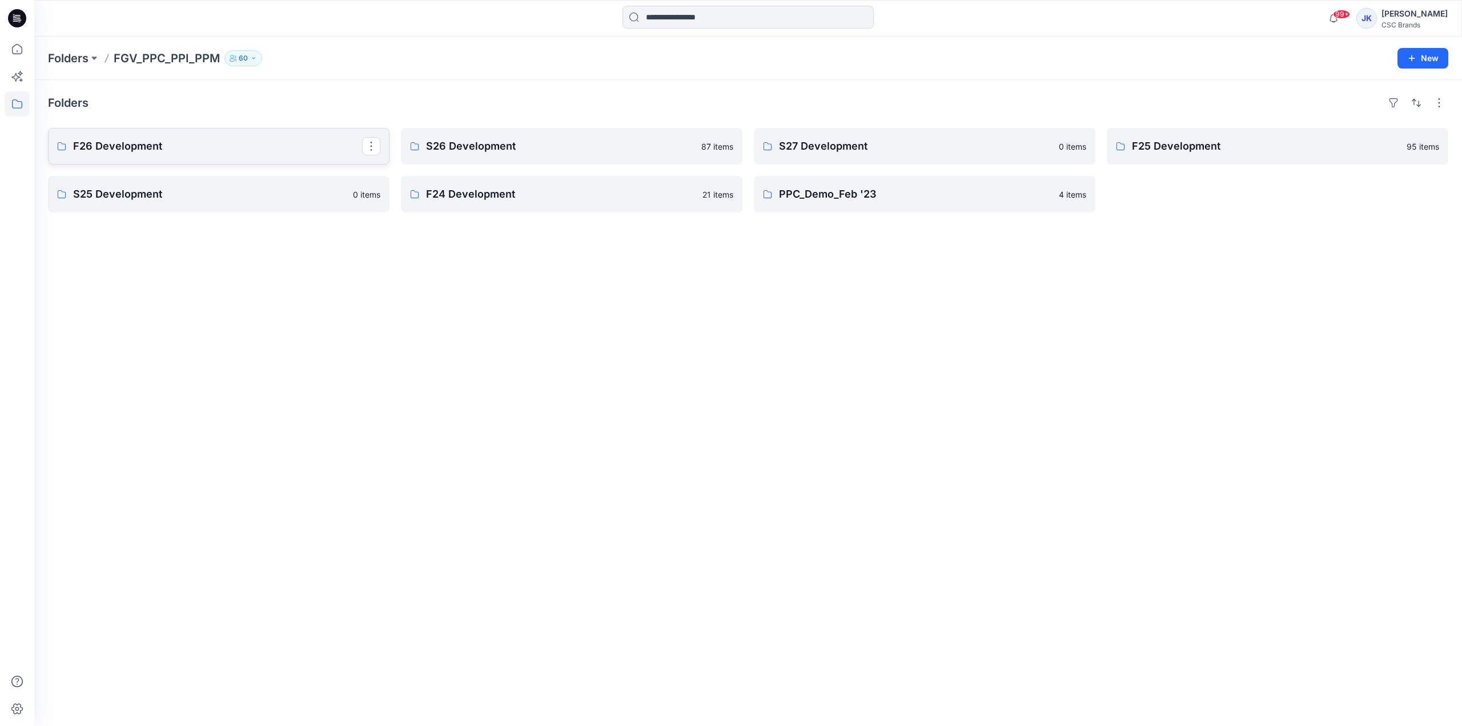
click at [227, 137] on link "F26 Development" at bounding box center [218, 146] width 341 height 37
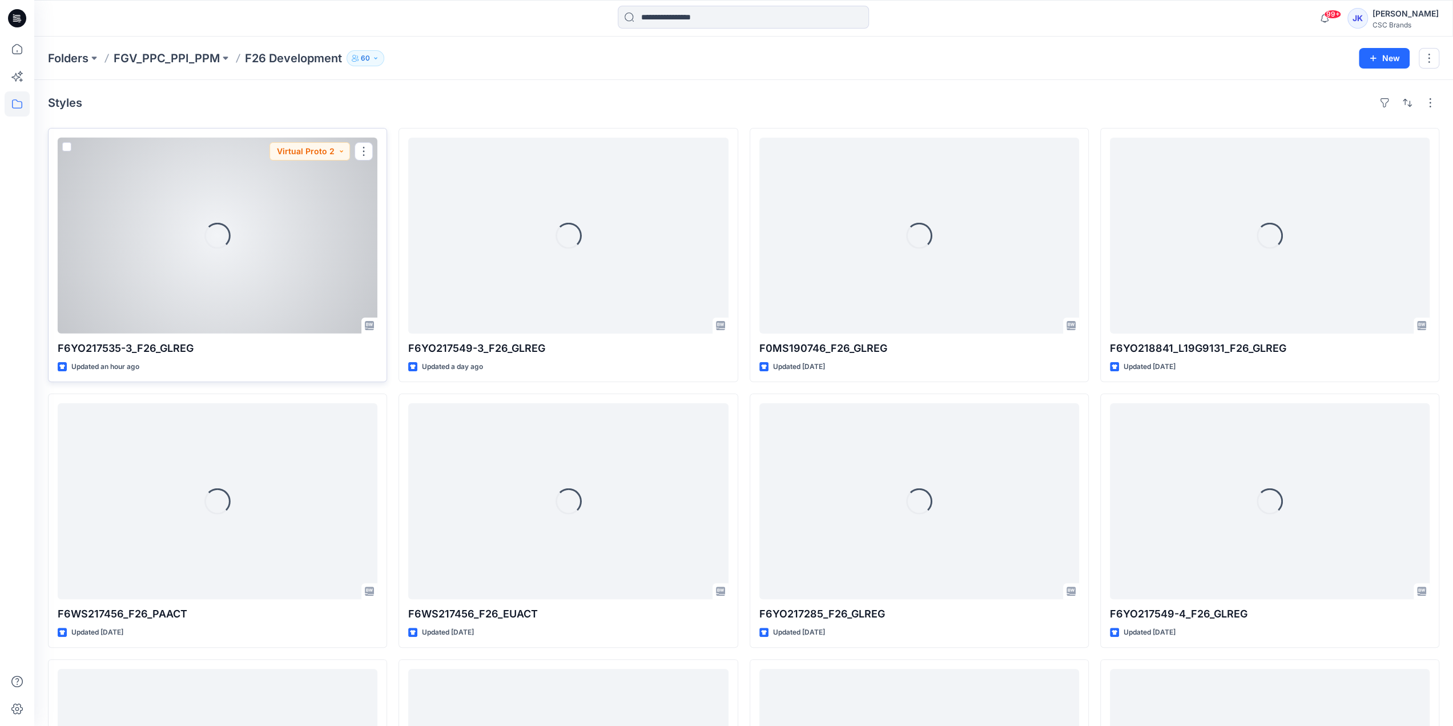
click at [272, 256] on div "Loading..." at bounding box center [218, 236] width 320 height 196
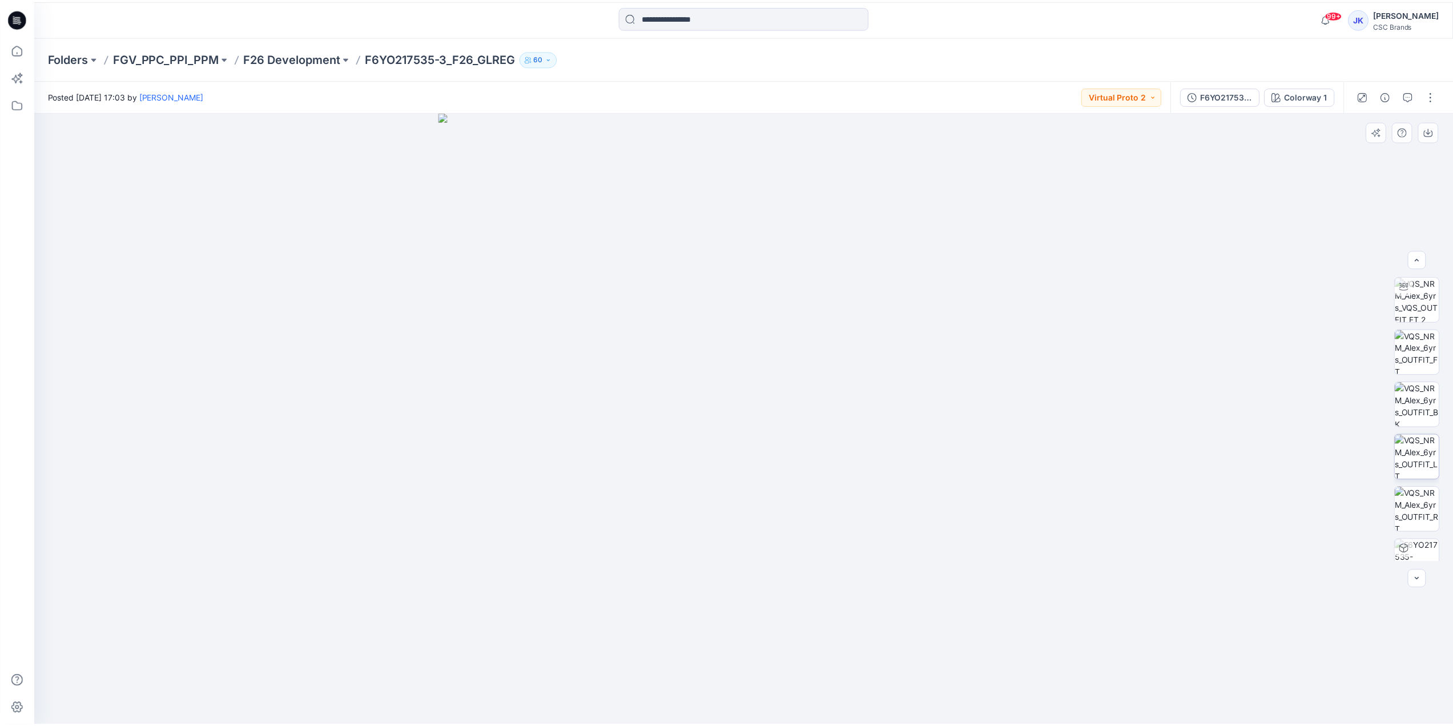
scroll to position [180, 0]
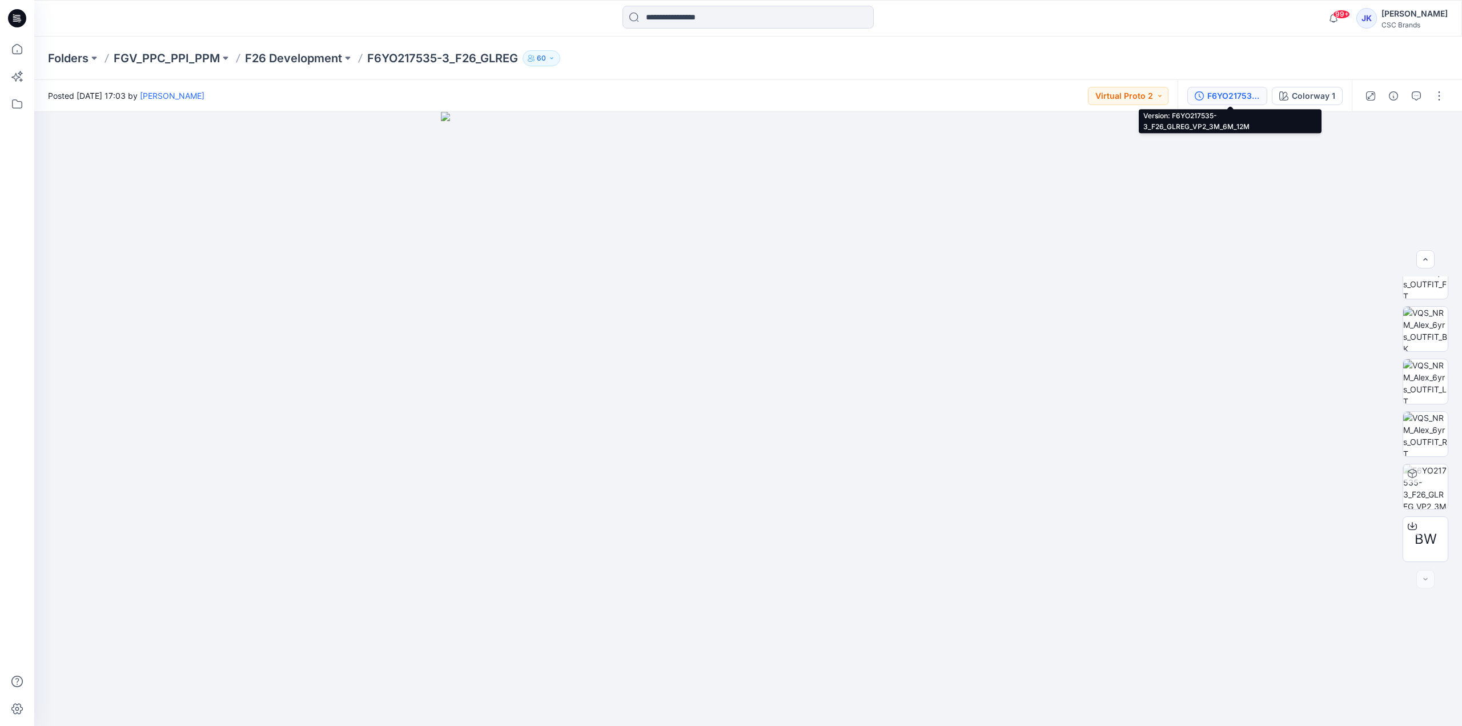
click at [1227, 90] on div "F6YO217535-3_F26_GLREG_VP2_3M_6M_12M" at bounding box center [1233, 96] width 53 height 13
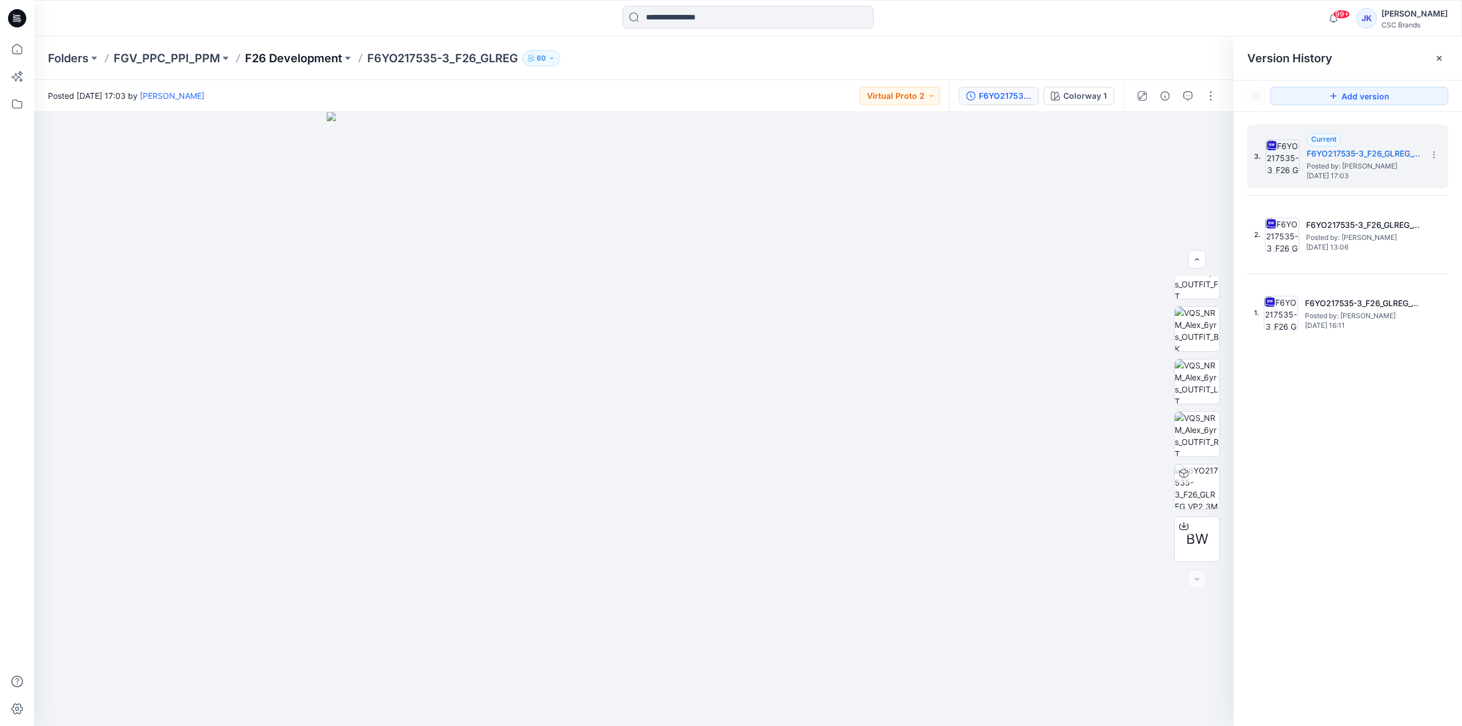
click at [308, 63] on p "F26 Development" at bounding box center [293, 58] width 97 height 16
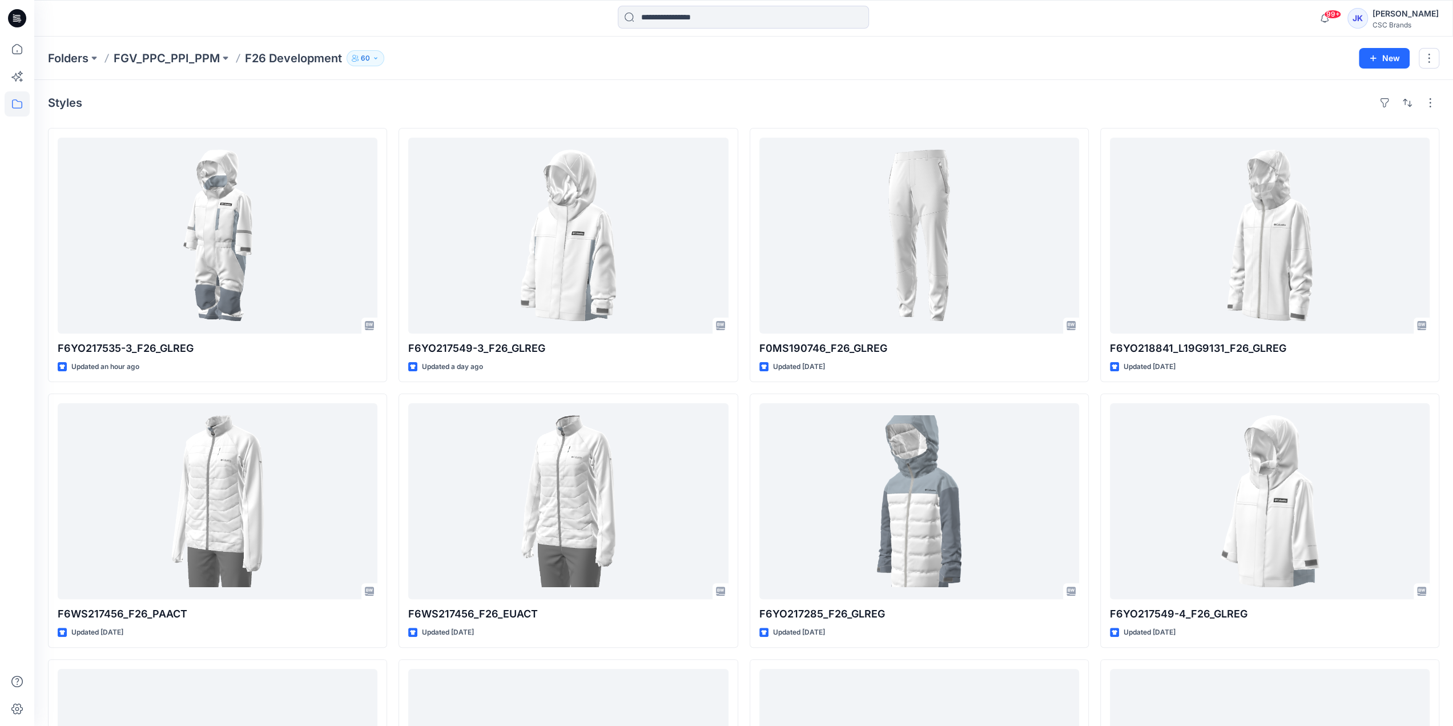
click at [947, 103] on div "Styles" at bounding box center [744, 103] width 1392 height 18
